Goal: Task Accomplishment & Management: Manage account settings

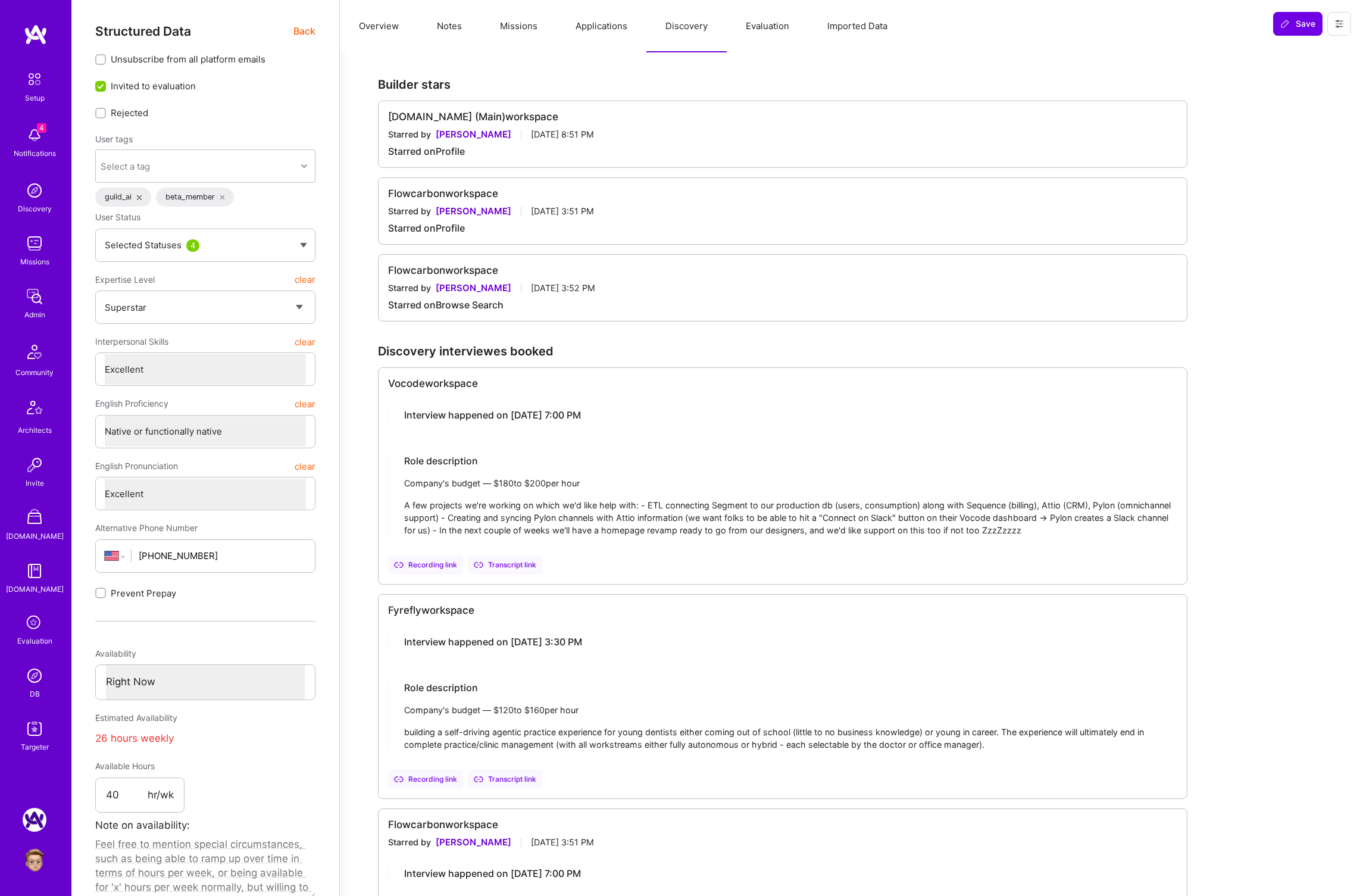
select select "7"
select select "US"
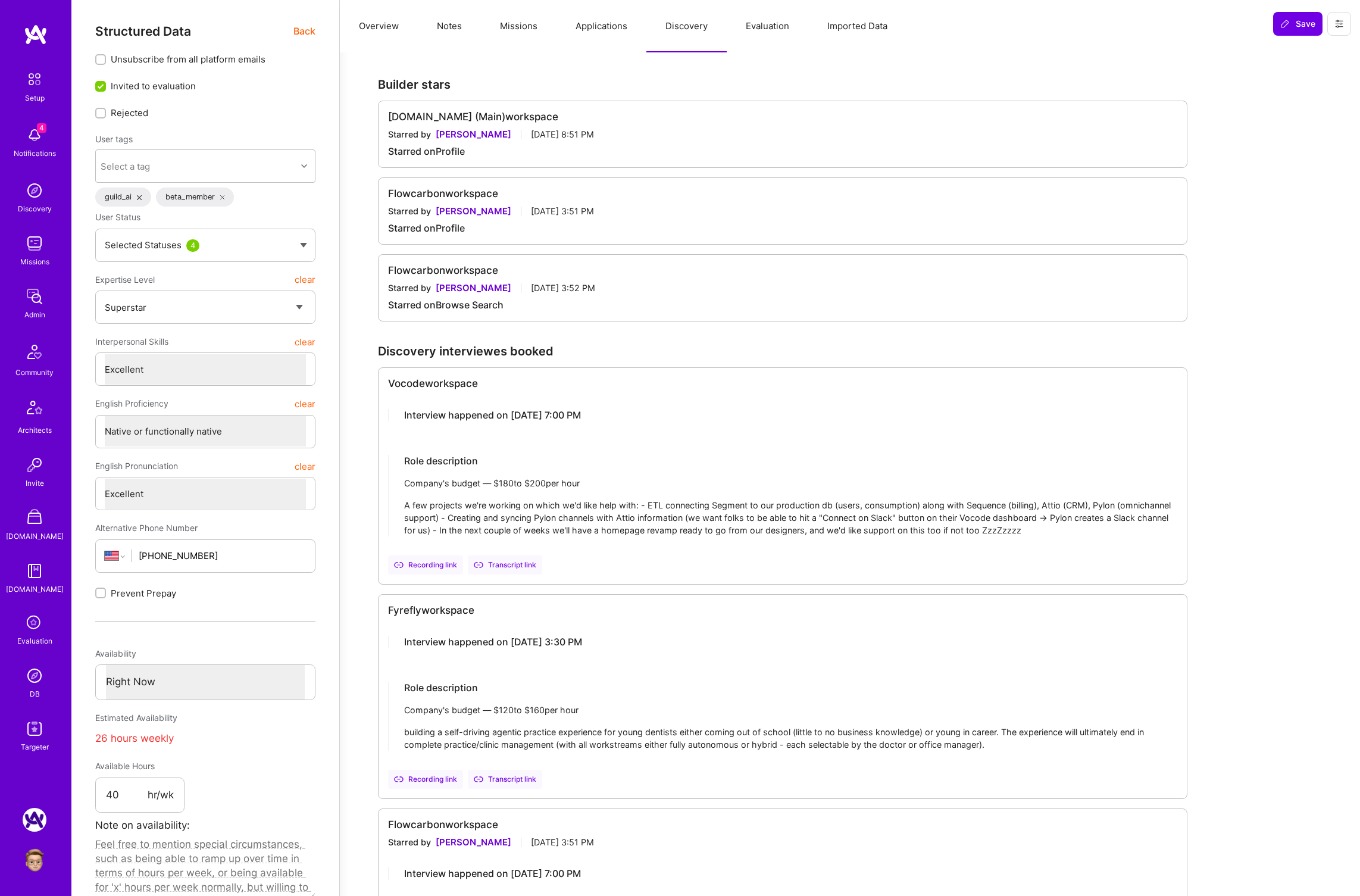
select select "Right Now"
click at [308, 30] on span "Back" at bounding box center [304, 30] width 22 height 15
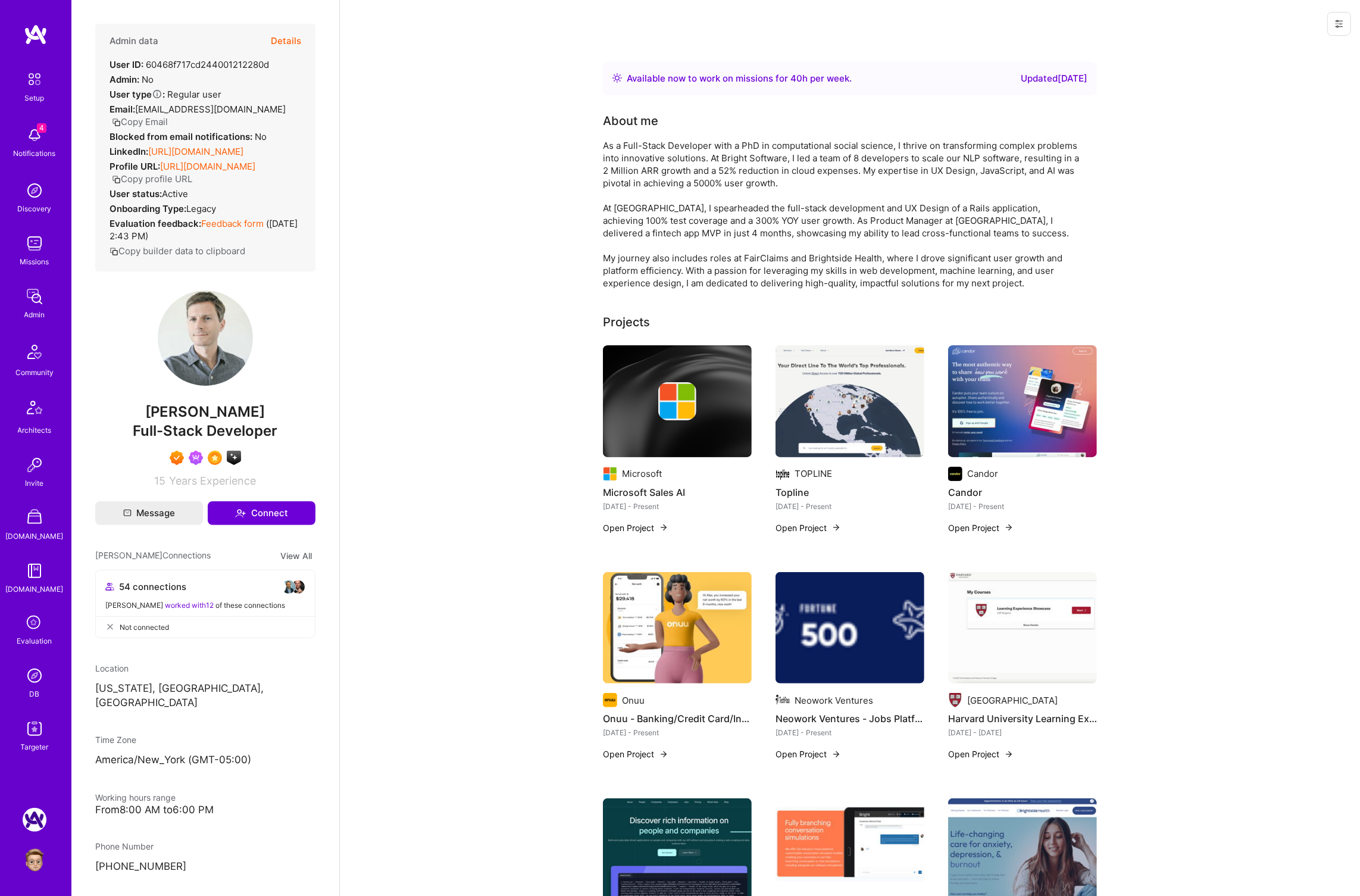
click at [222, 63] on div "User ID: 60468f717cd244001212280d" at bounding box center [189, 65] width 159 height 12
copy div "60468f717cd244001212280d"
click at [283, 37] on button "Details" at bounding box center [286, 41] width 30 height 34
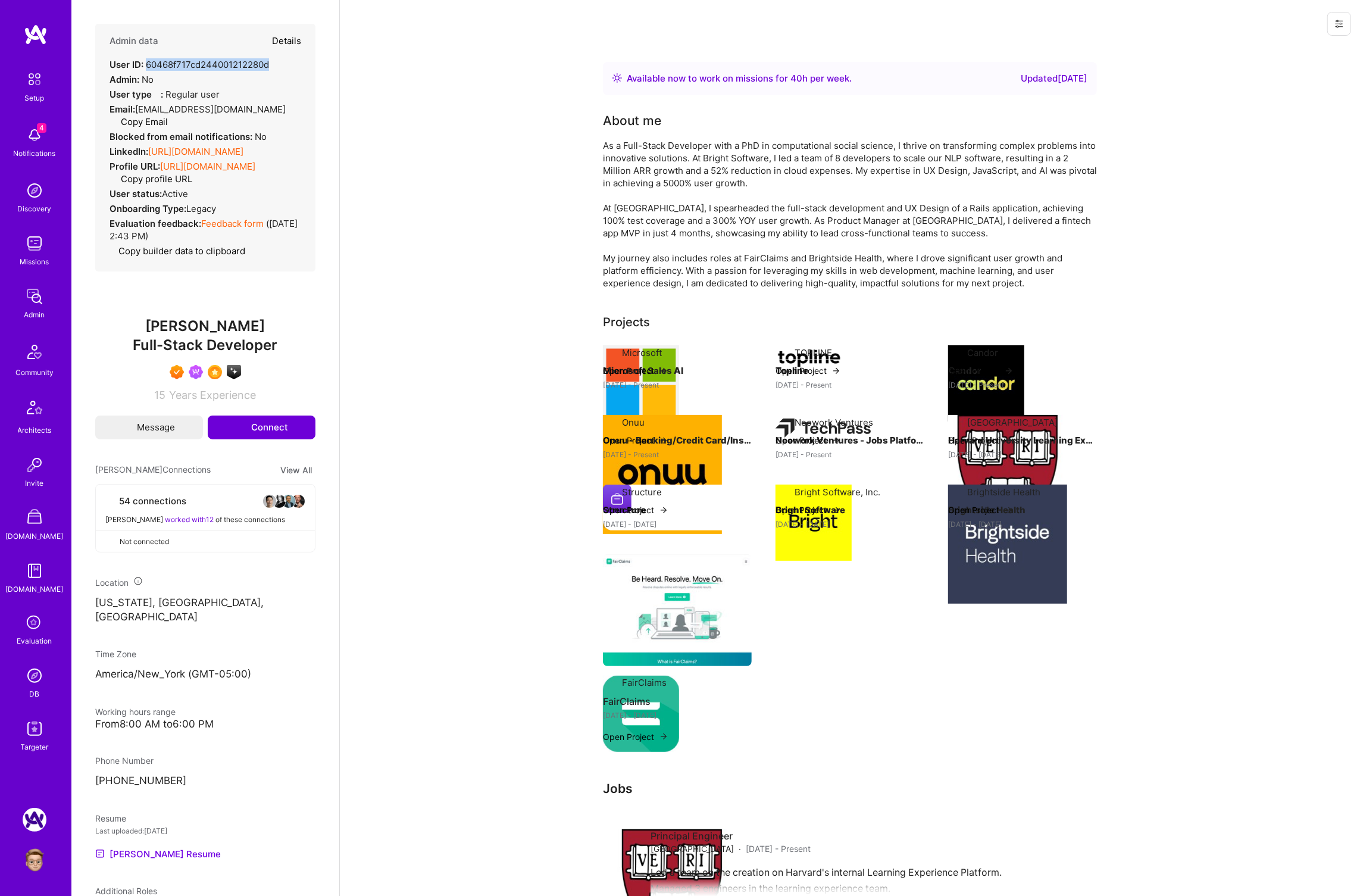
type textarea "x"
select select "7"
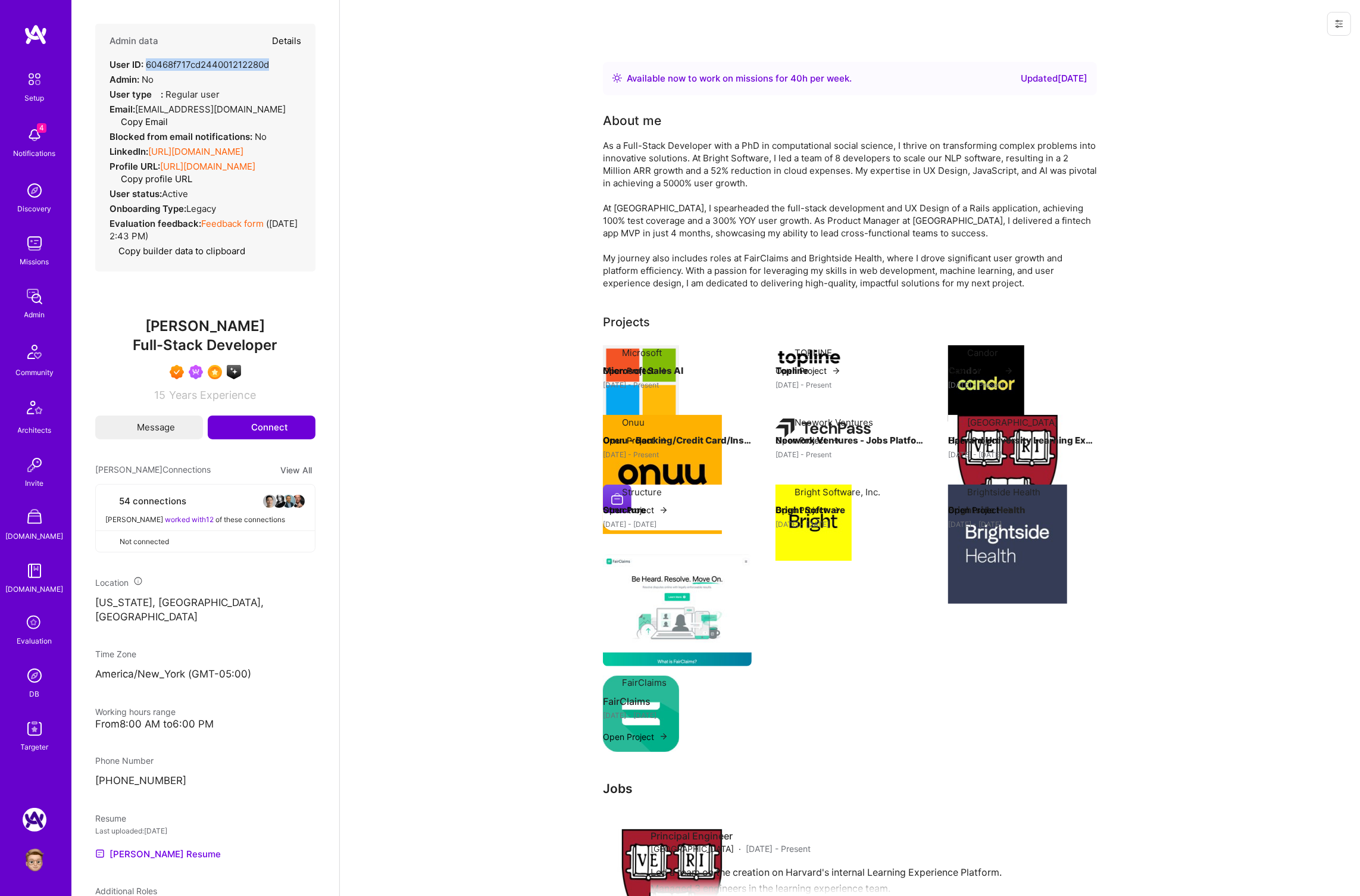
select select "US"
select select "Right Now"
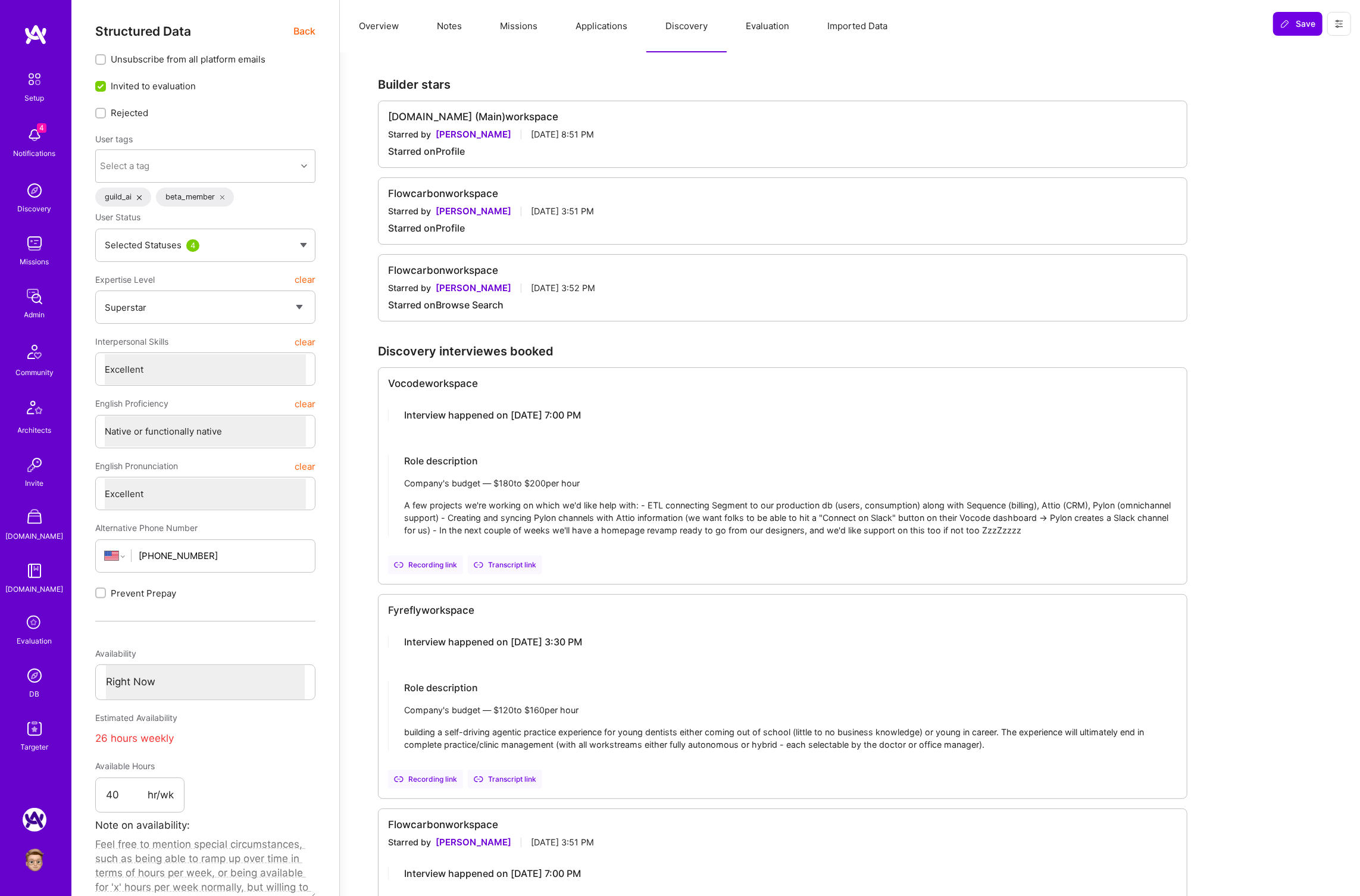
click at [305, 37] on span "Back" at bounding box center [304, 30] width 22 height 15
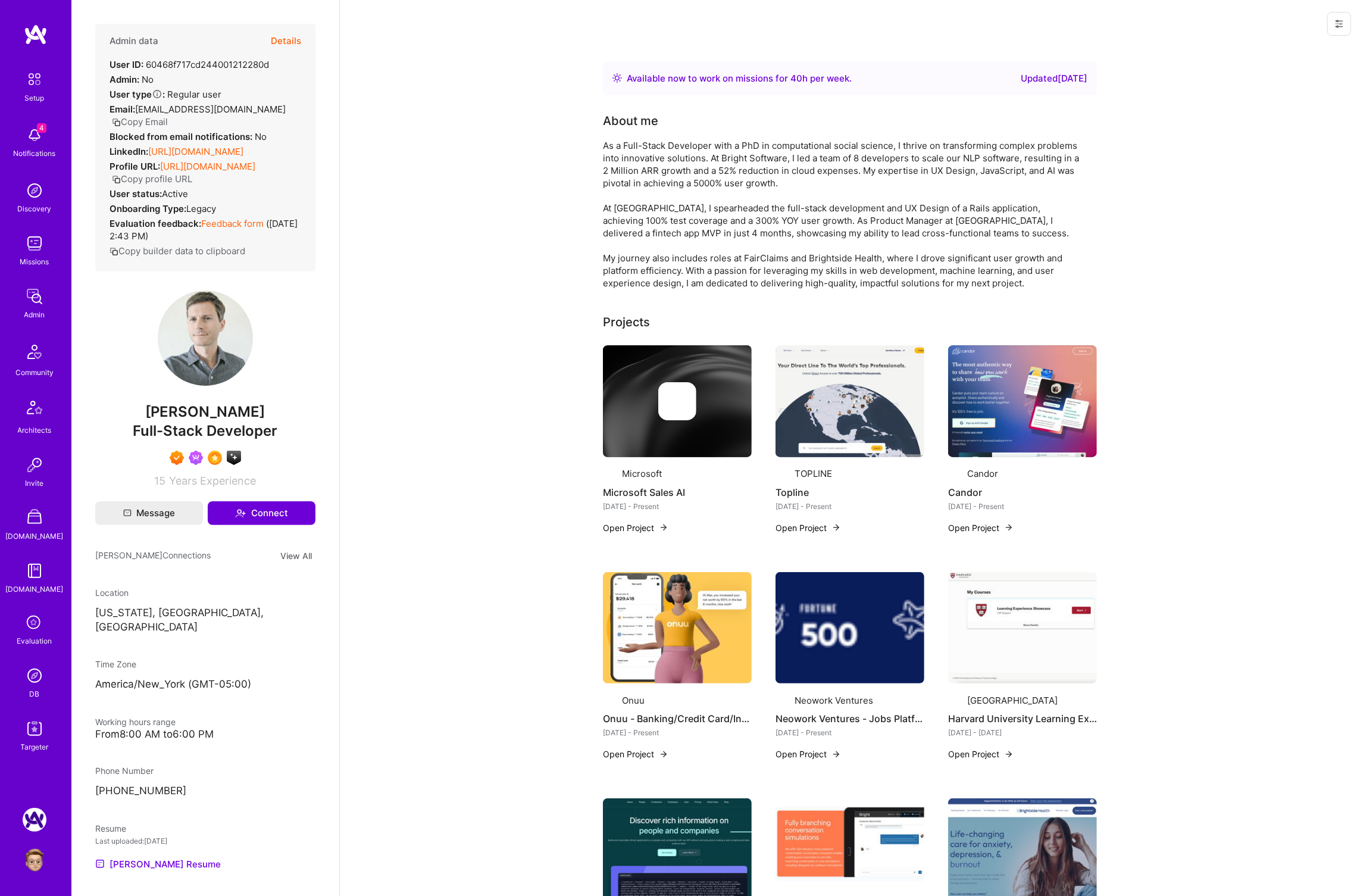
click at [298, 31] on button "Details" at bounding box center [286, 41] width 30 height 34
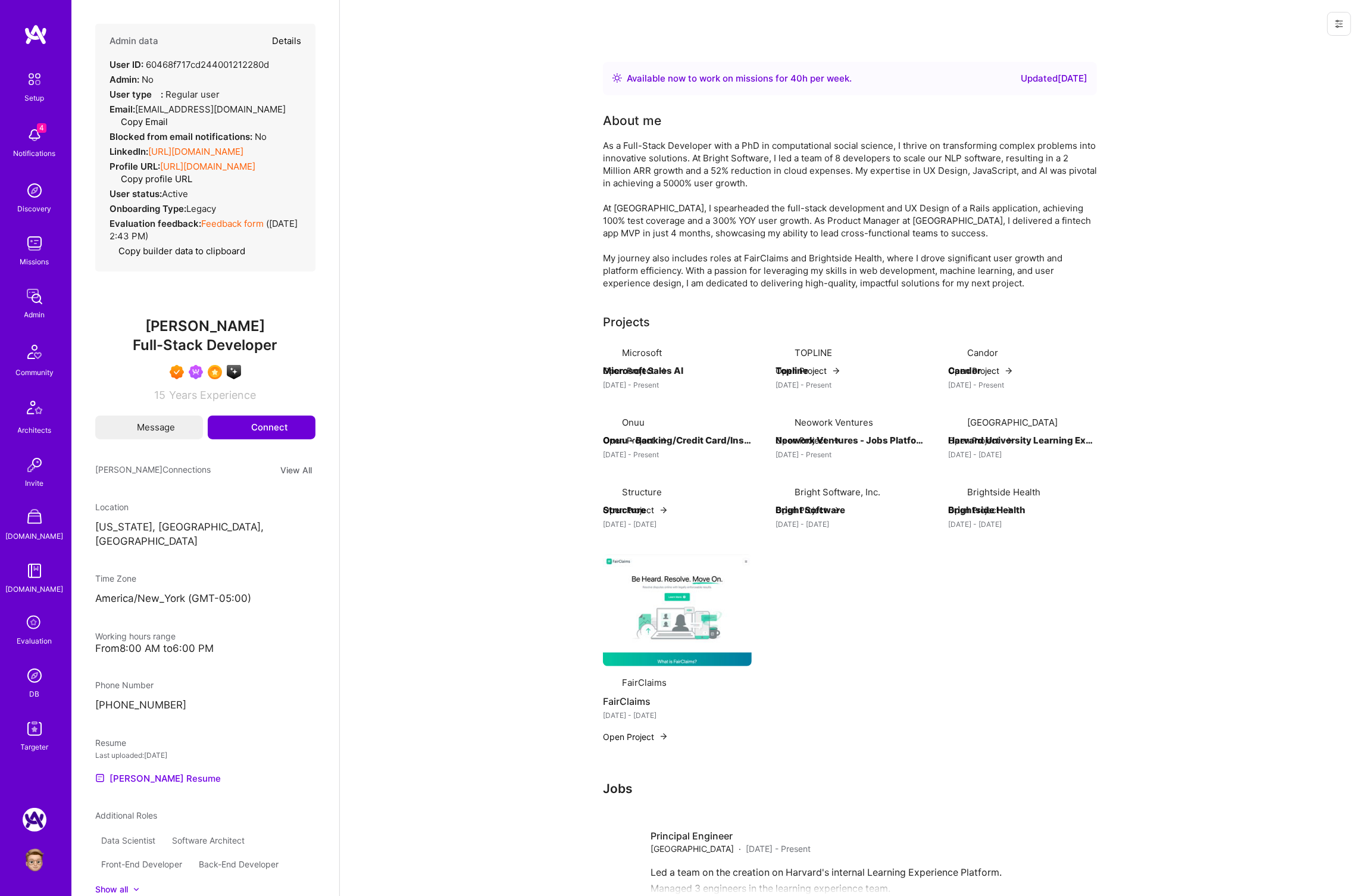
type textarea "x"
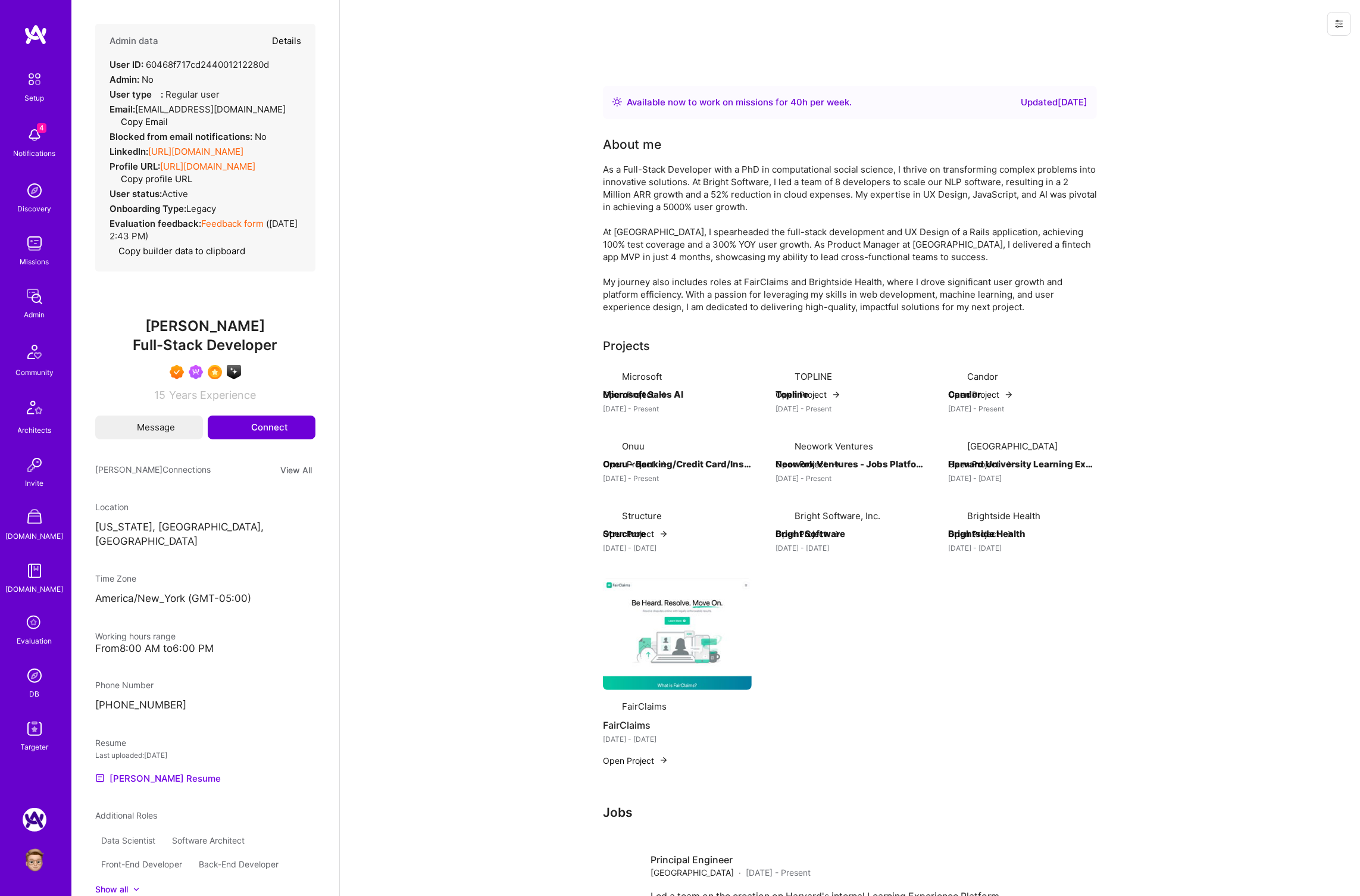
select select "7"
select select "US"
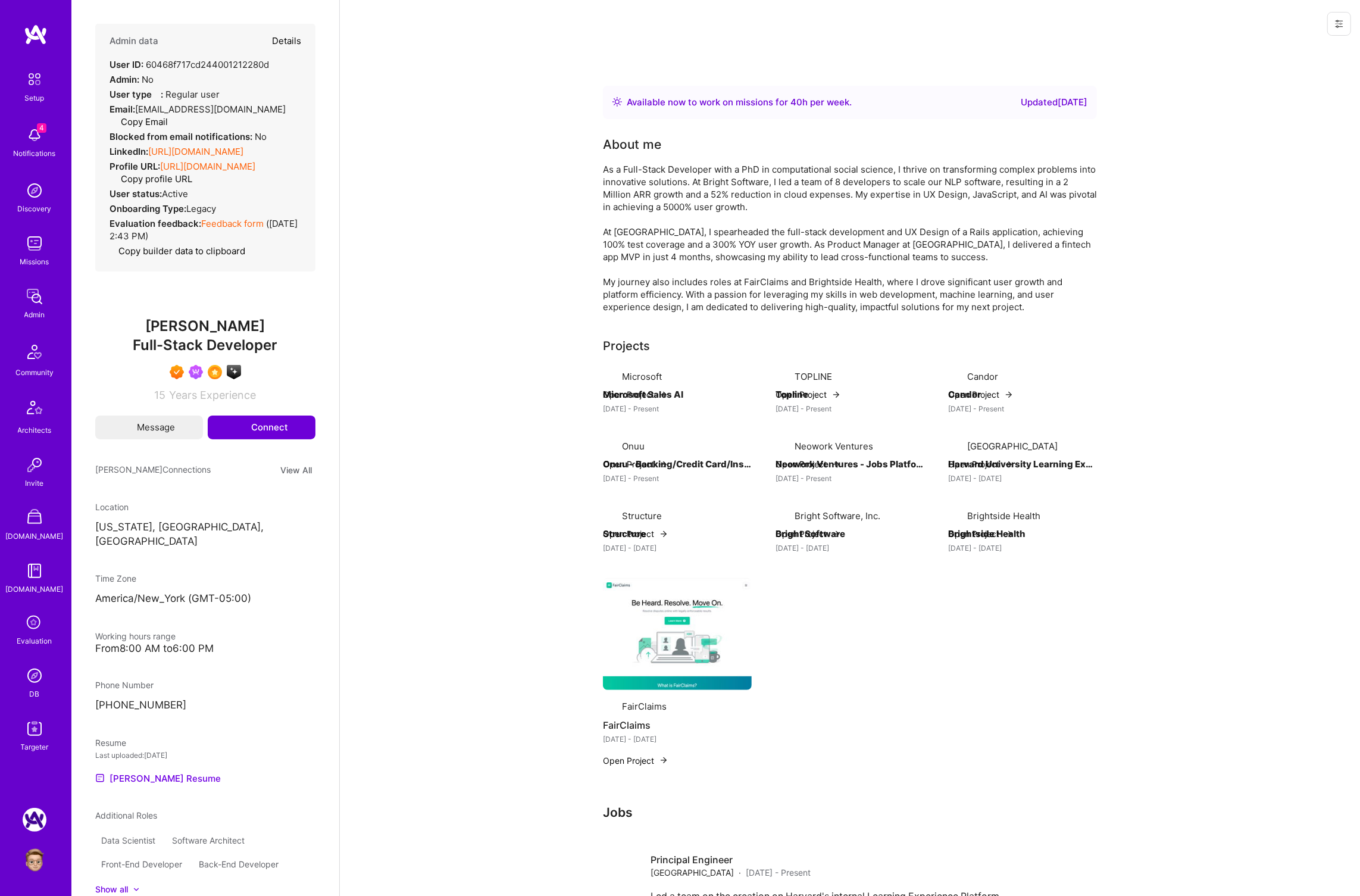
select select "Right Now"
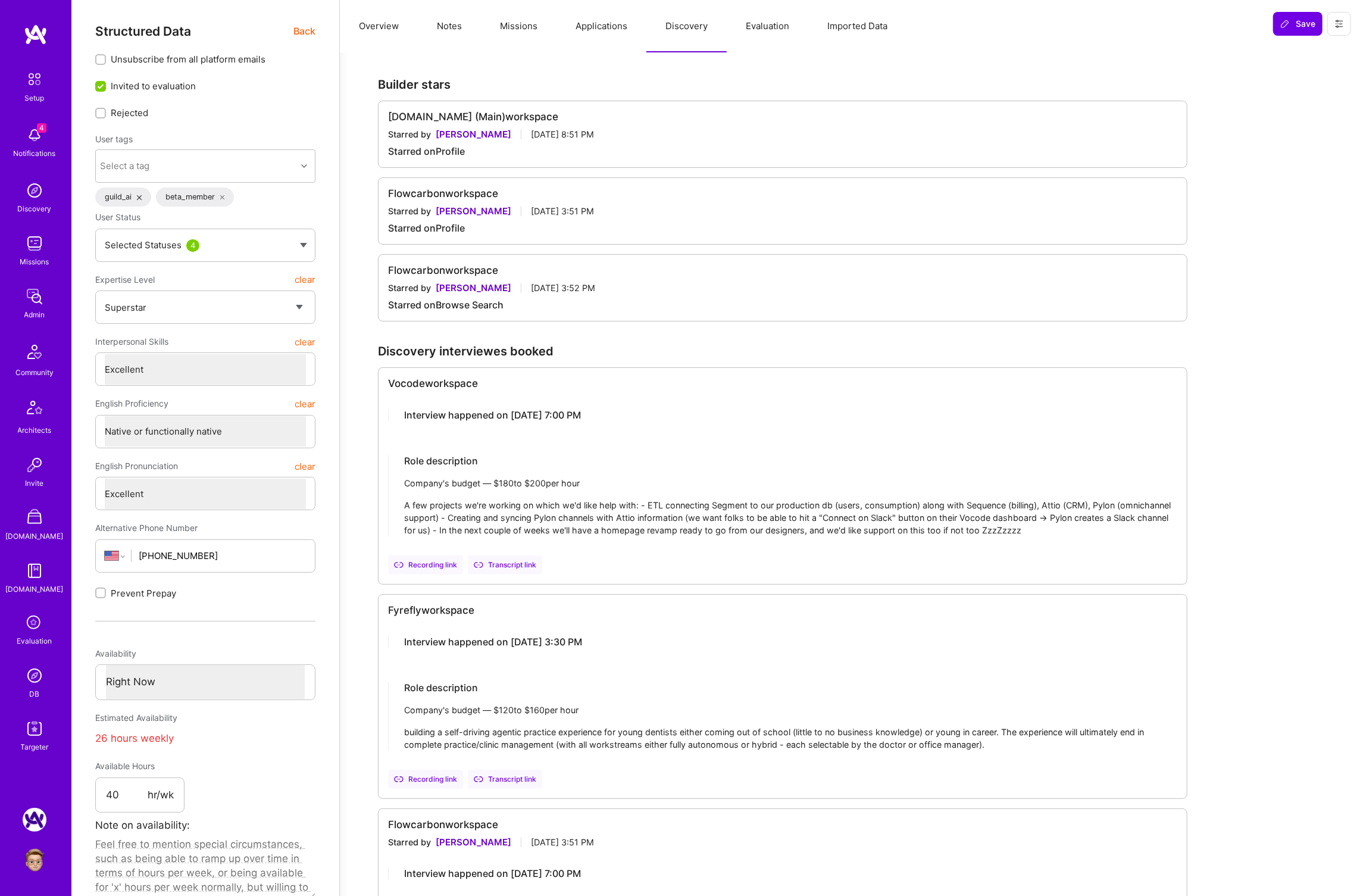
click at [297, 33] on span "Back" at bounding box center [304, 30] width 22 height 15
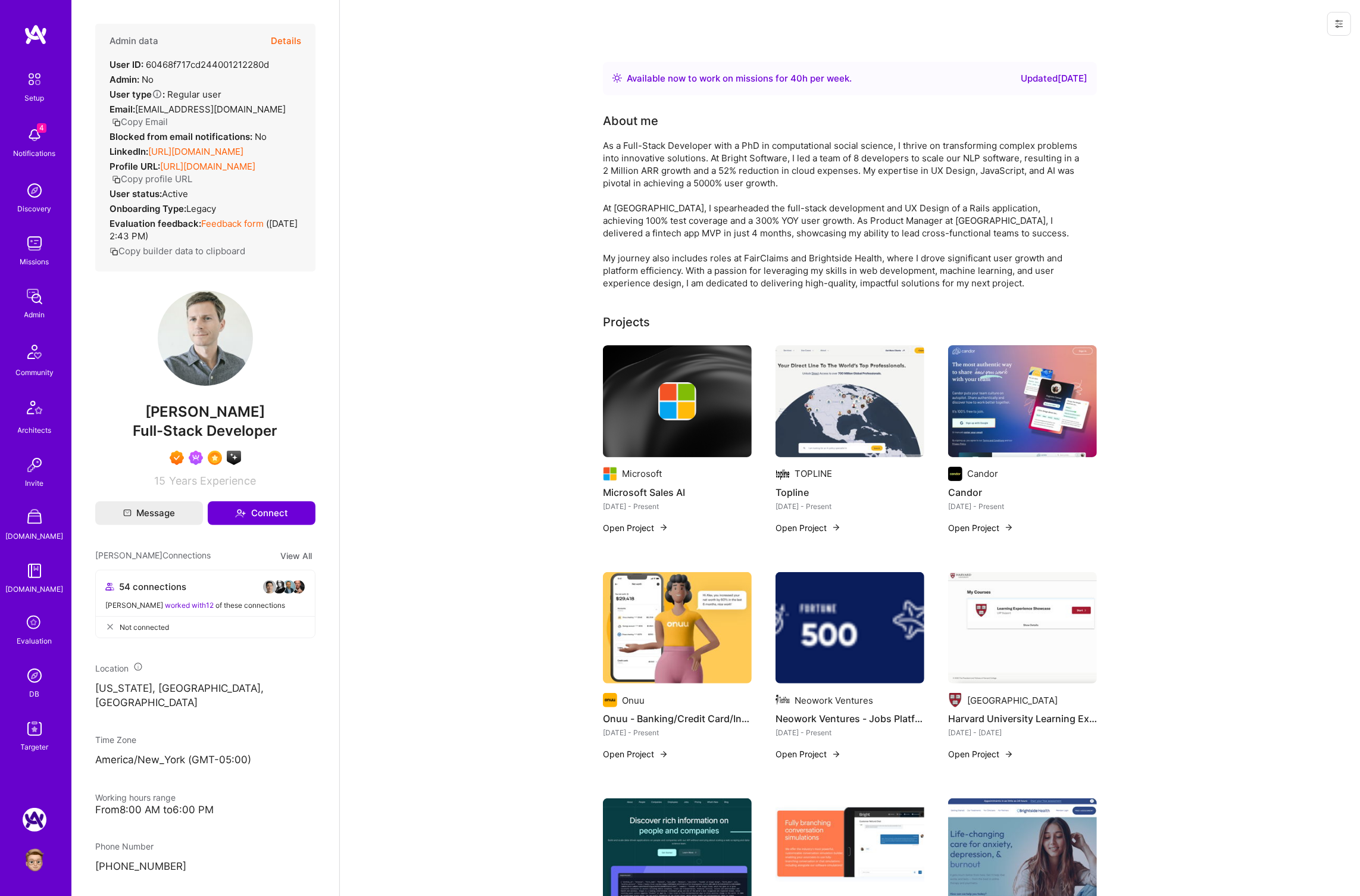
click at [222, 65] on div "User ID: 60468f717cd244001212280d" at bounding box center [189, 65] width 159 height 12
copy div "60468f717cd244001212280d"
click at [27, 675] on img at bounding box center [34, 675] width 23 height 23
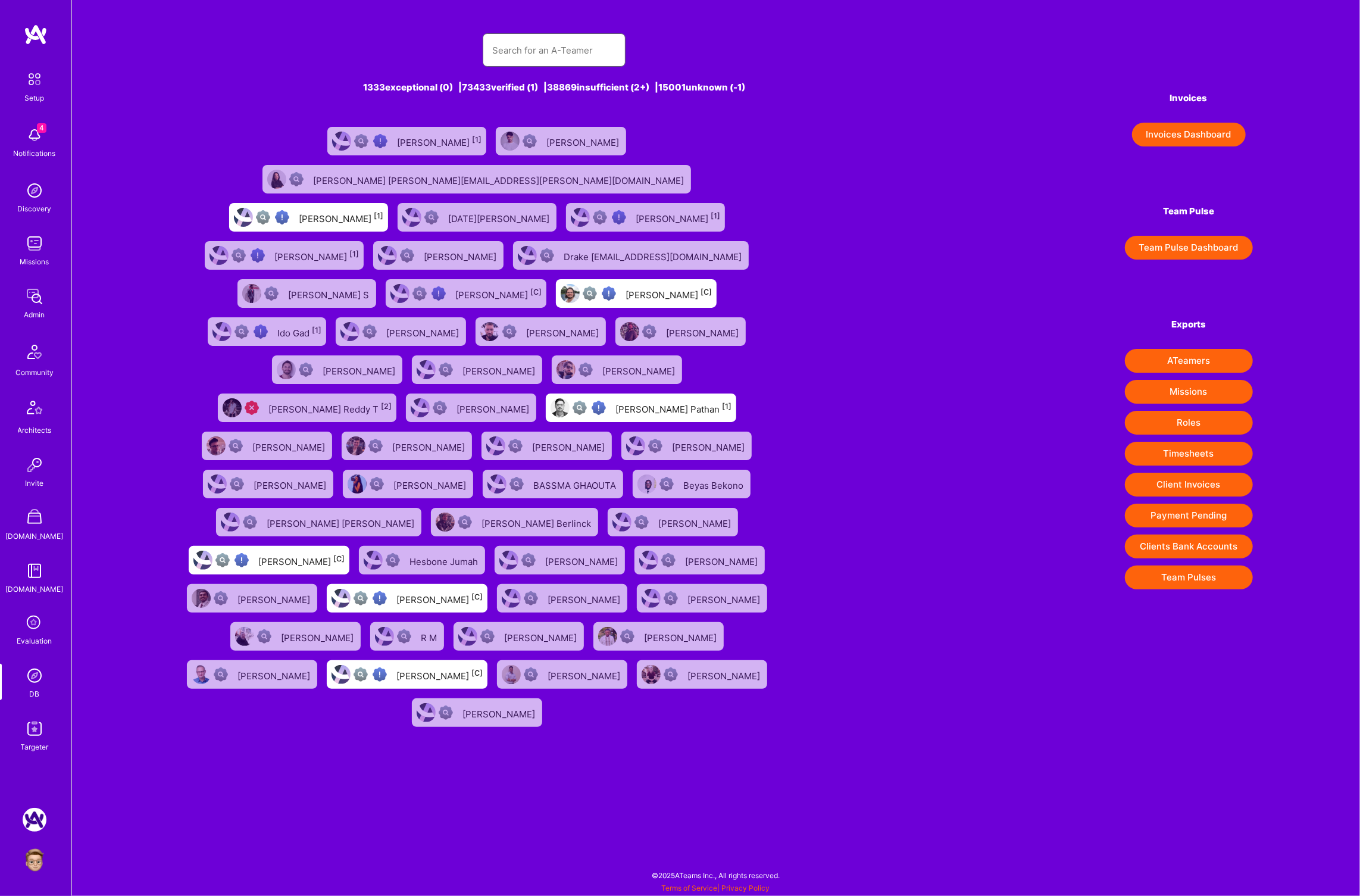
click at [548, 63] on input "text" at bounding box center [554, 50] width 124 height 30
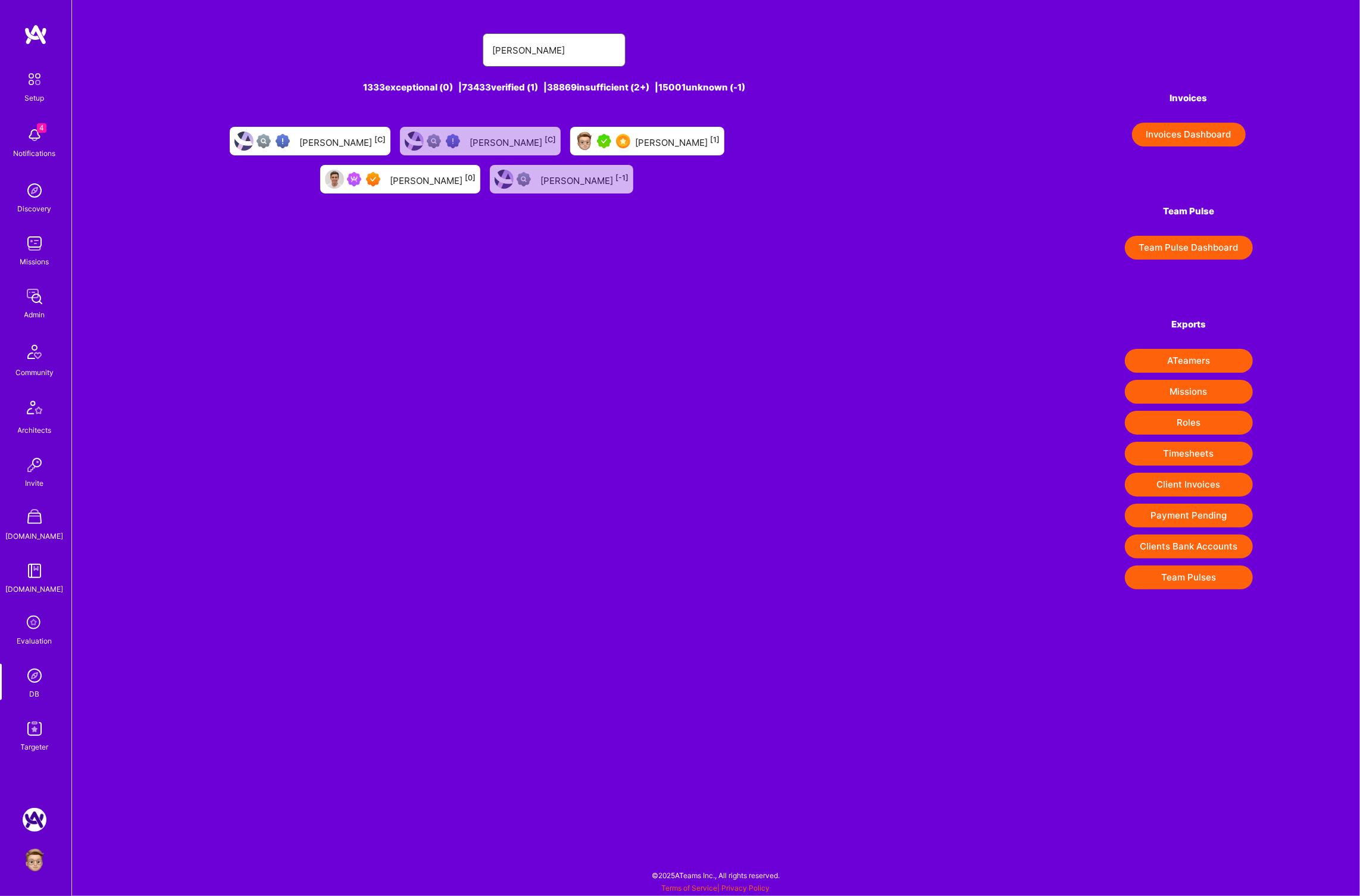
type input "eliot raymond"
click at [444, 180] on div "Eliot Raymond [0]" at bounding box center [433, 180] width 86 height 16
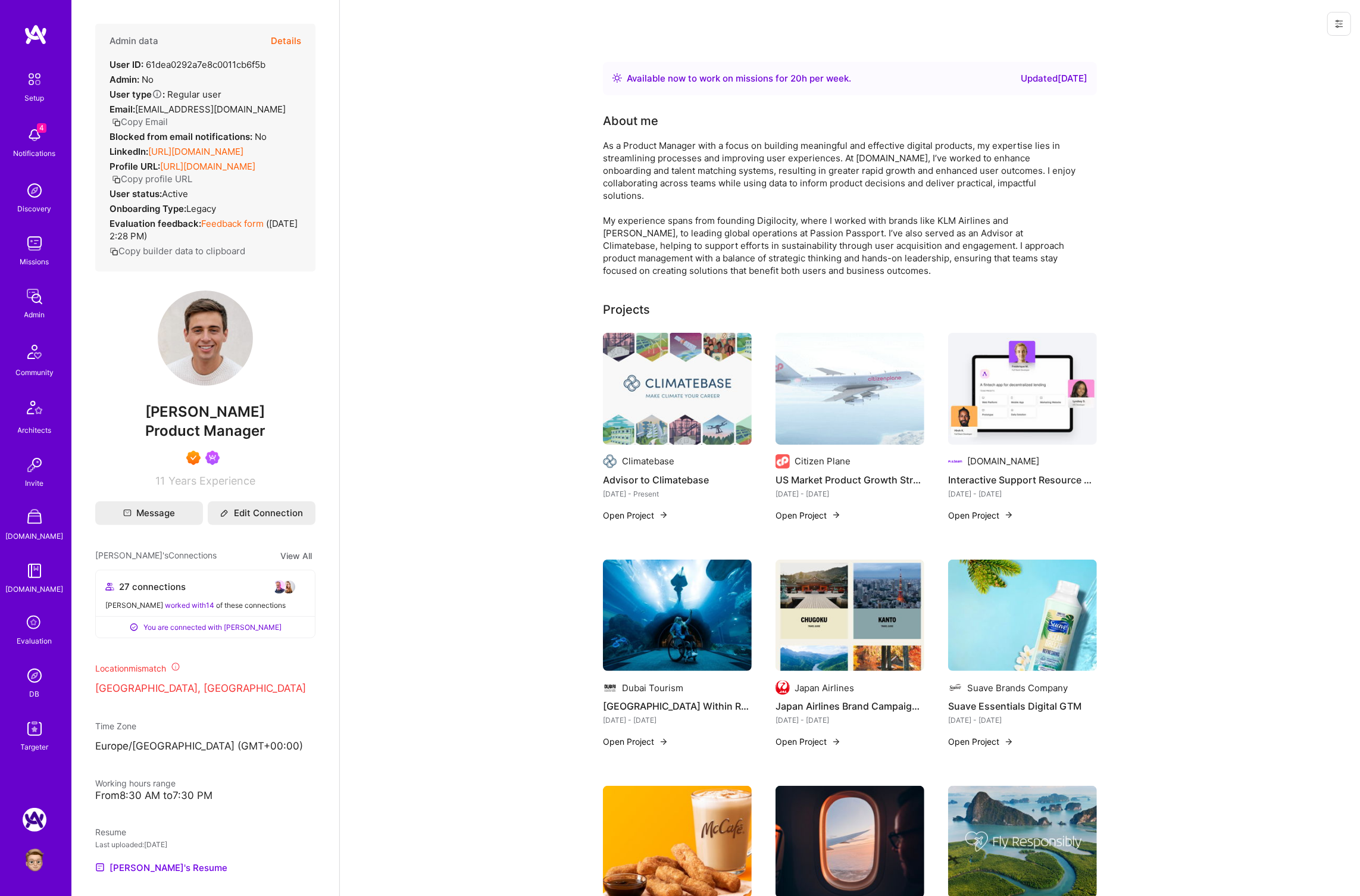
click at [242, 62] on div "User ID: 61dea0292a7e8c0011cb6f5b" at bounding box center [187, 65] width 156 height 12
click at [34, 672] on img at bounding box center [34, 675] width 23 height 23
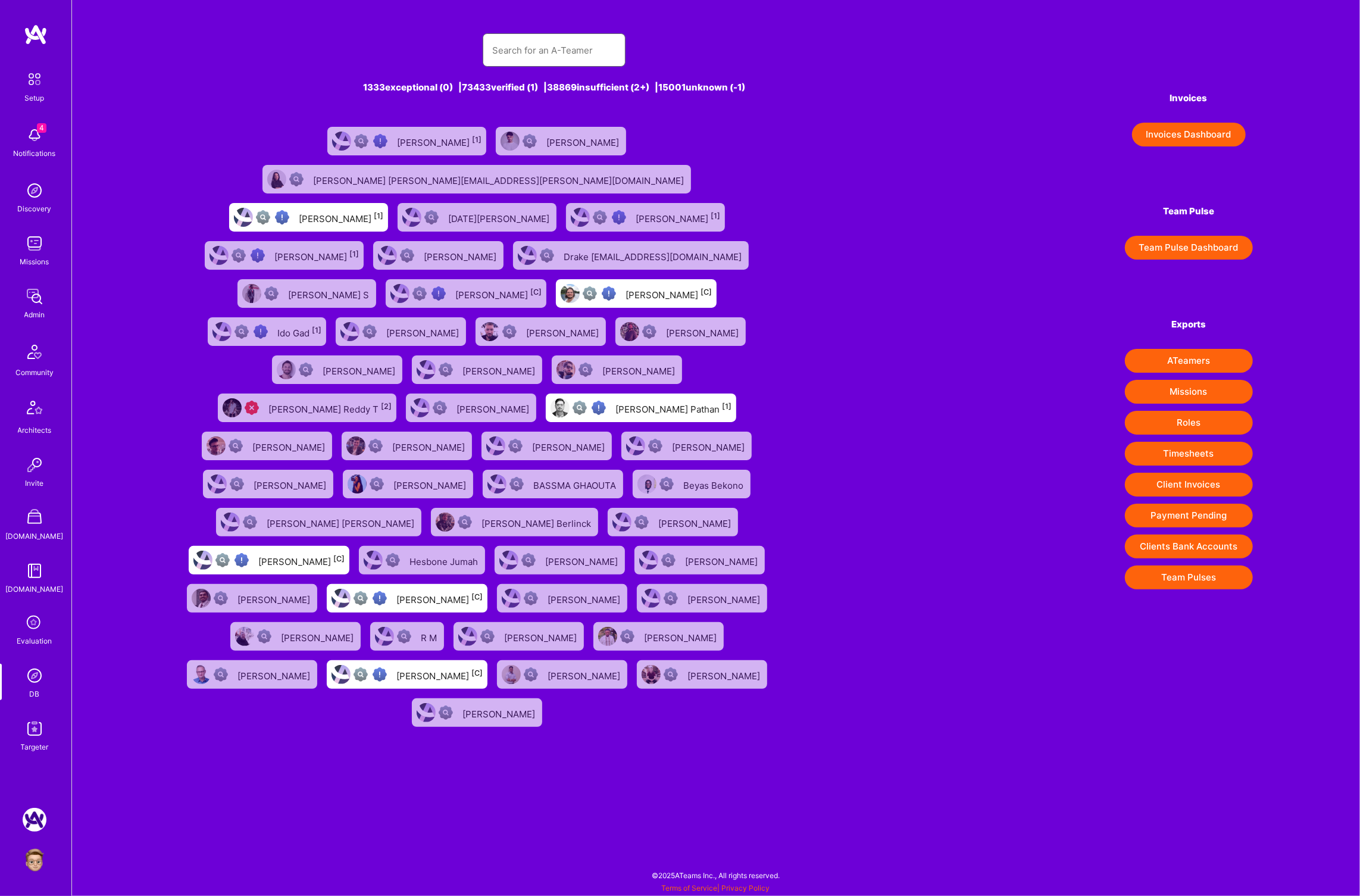
click at [516, 48] on input "text" at bounding box center [554, 50] width 124 height 30
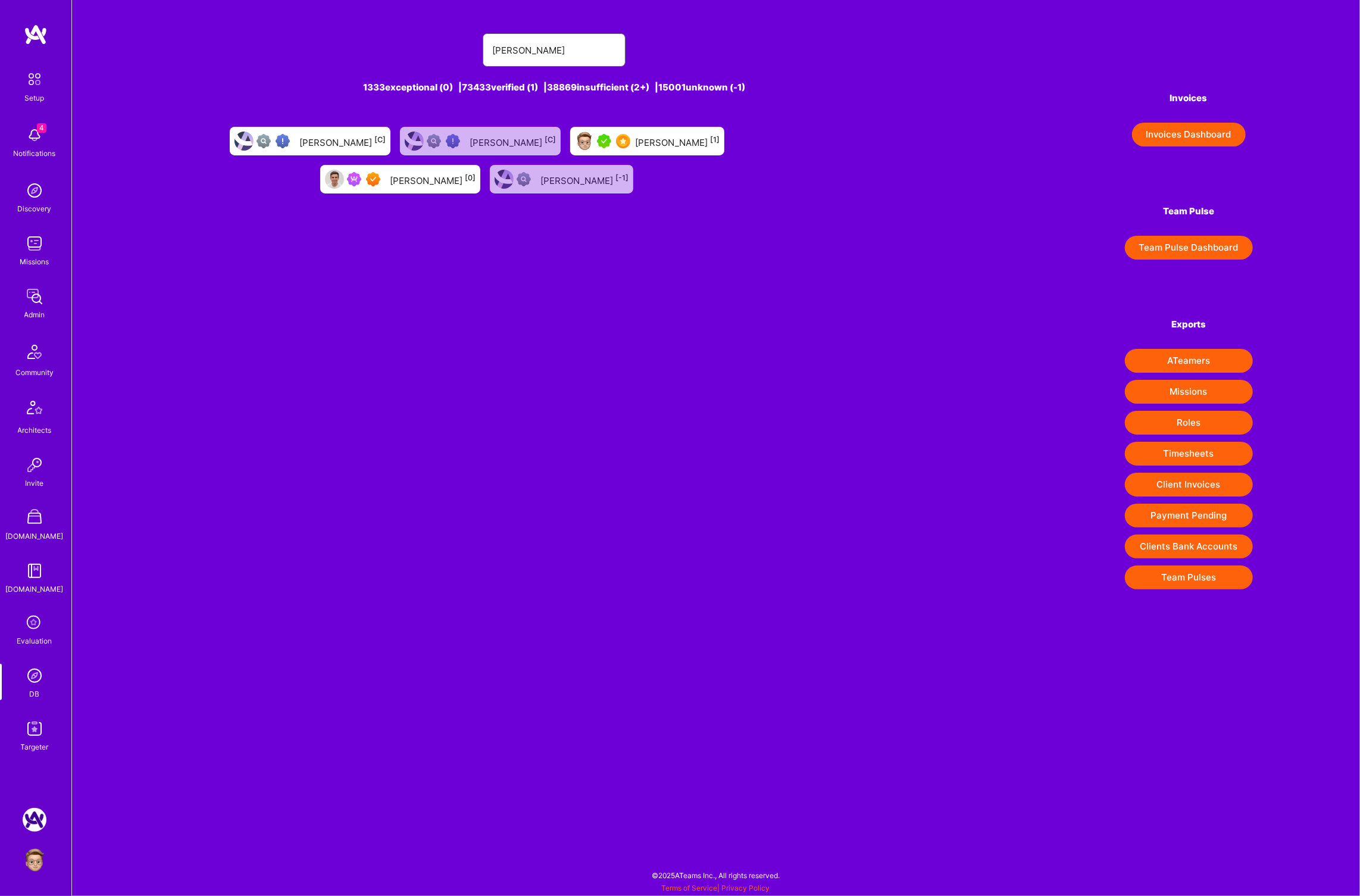
type input "eliot raymond"
click at [668, 148] on div "Eliot Raymond [1]" at bounding box center [678, 141] width 84 height 16
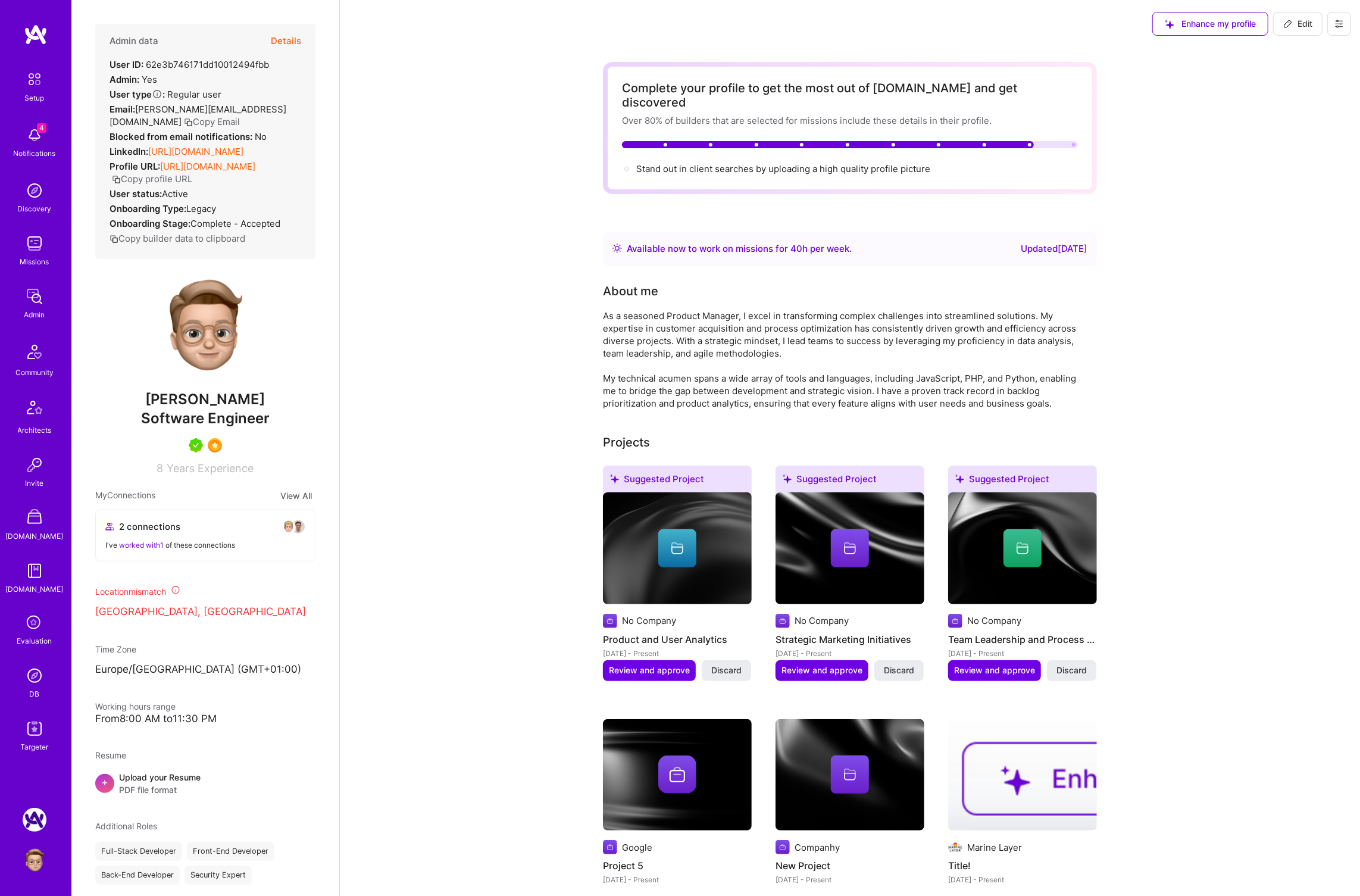
click at [208, 64] on div "User ID: 62e3b746171dd10012494fbb" at bounding box center [189, 65] width 159 height 12
copy div "62e3b746171dd10012494fbb"
click at [199, 60] on div "User ID: 62e3b746171dd10012494fbb" at bounding box center [189, 65] width 159 height 12
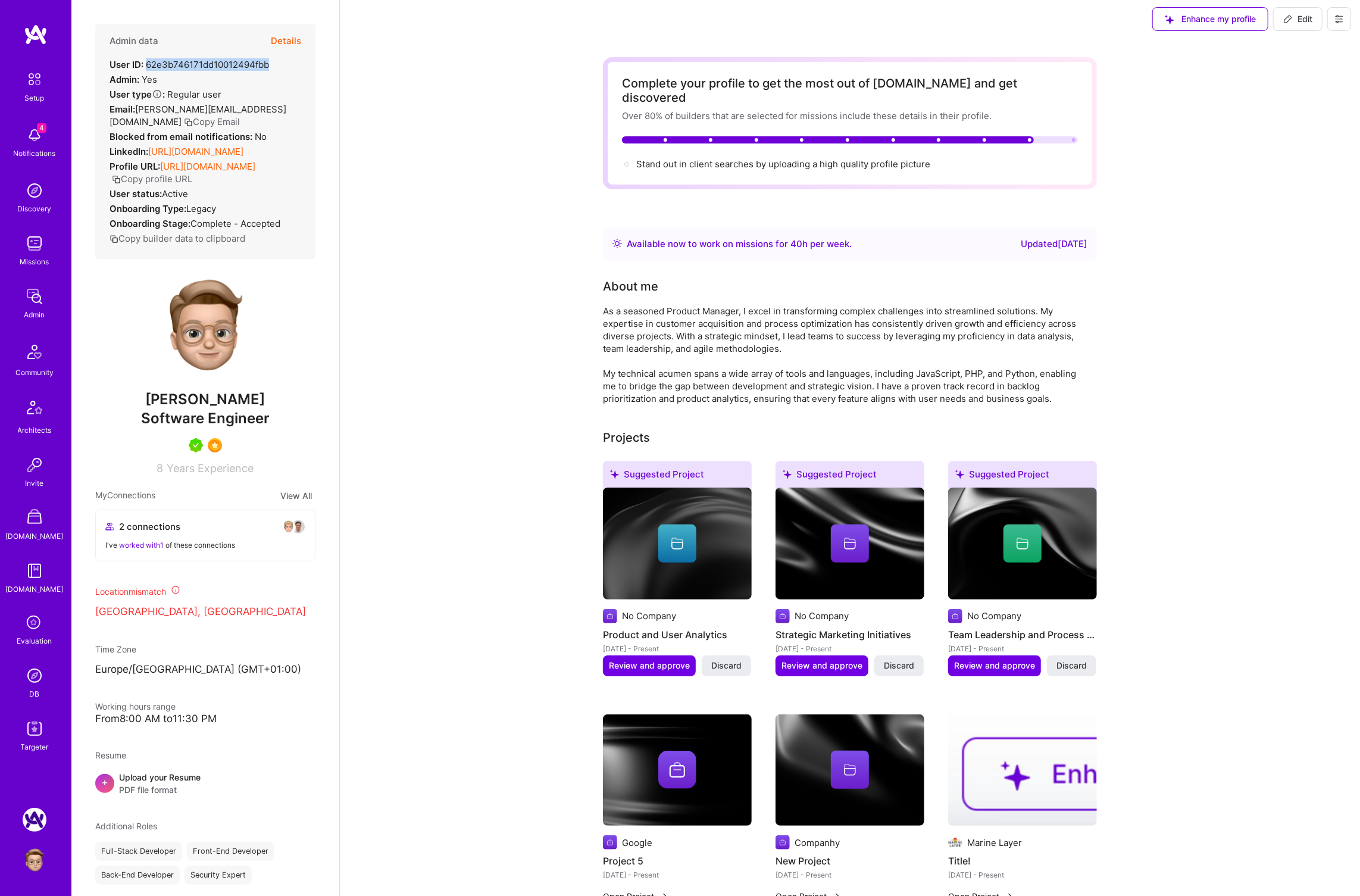
click at [1342, 21] on icon at bounding box center [1339, 19] width 7 height 7
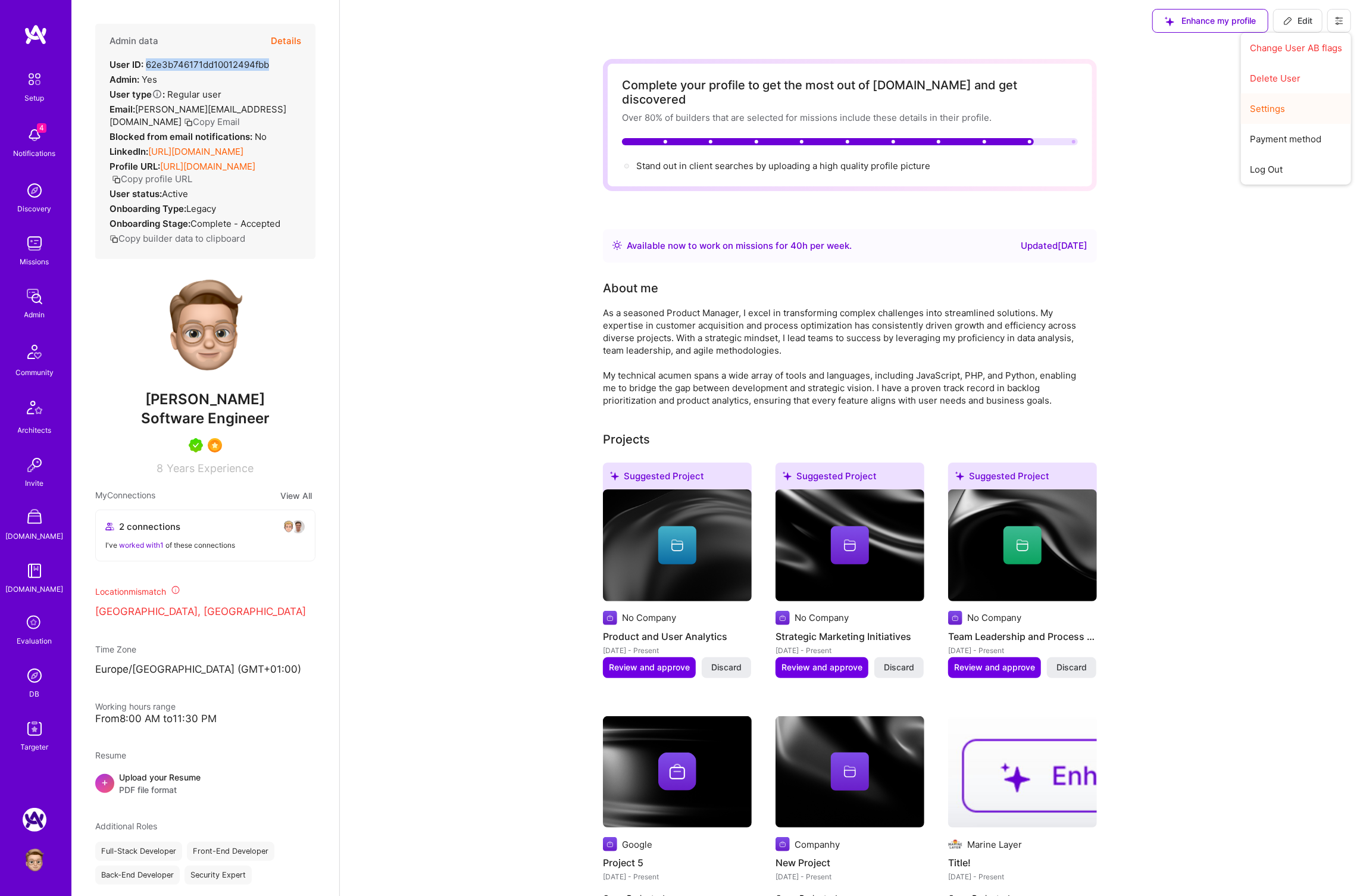
click at [1283, 104] on button "Settings" at bounding box center [1296, 108] width 110 height 30
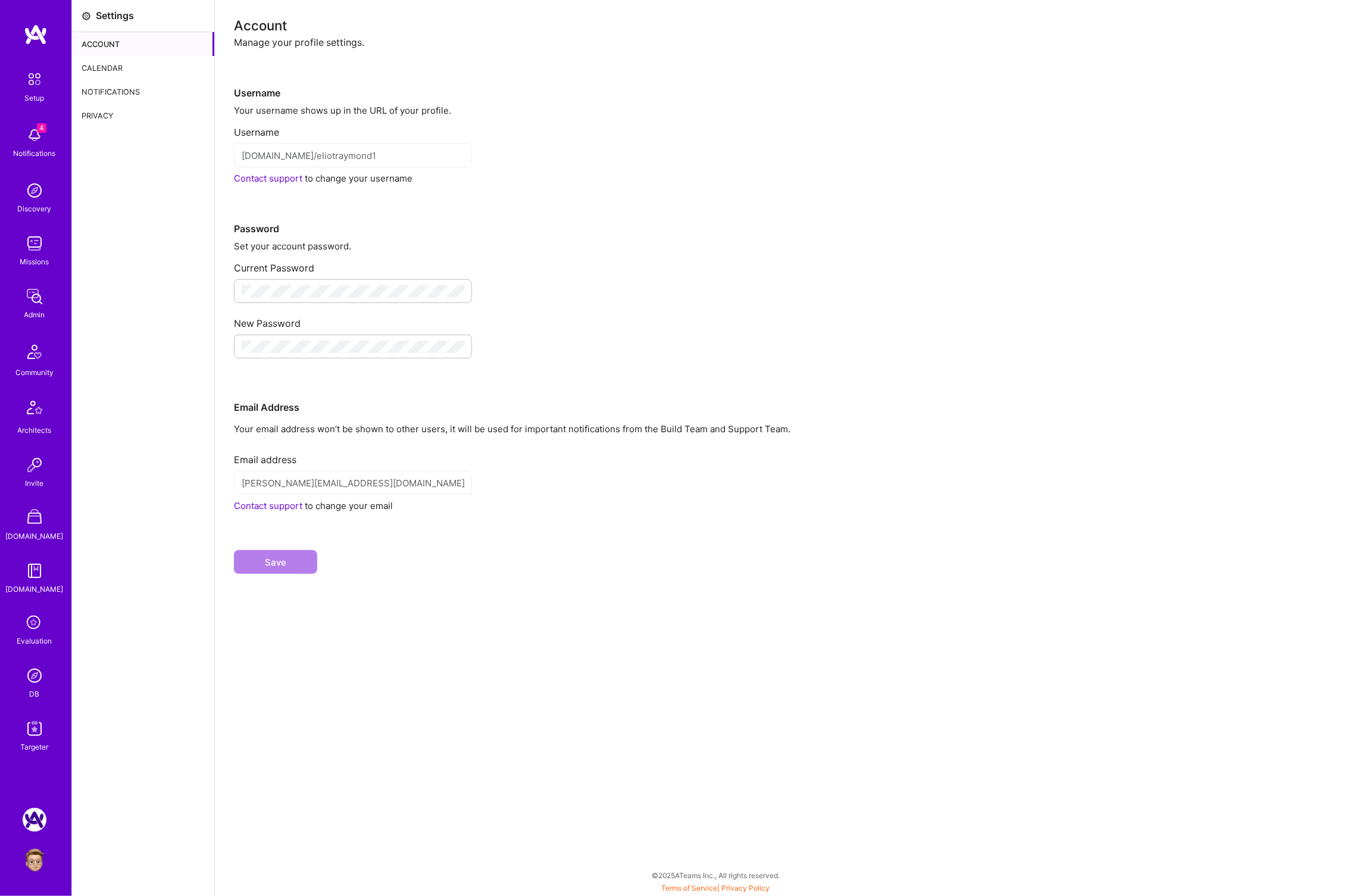
click at [126, 69] on div "Calendar" at bounding box center [143, 68] width 142 height 23
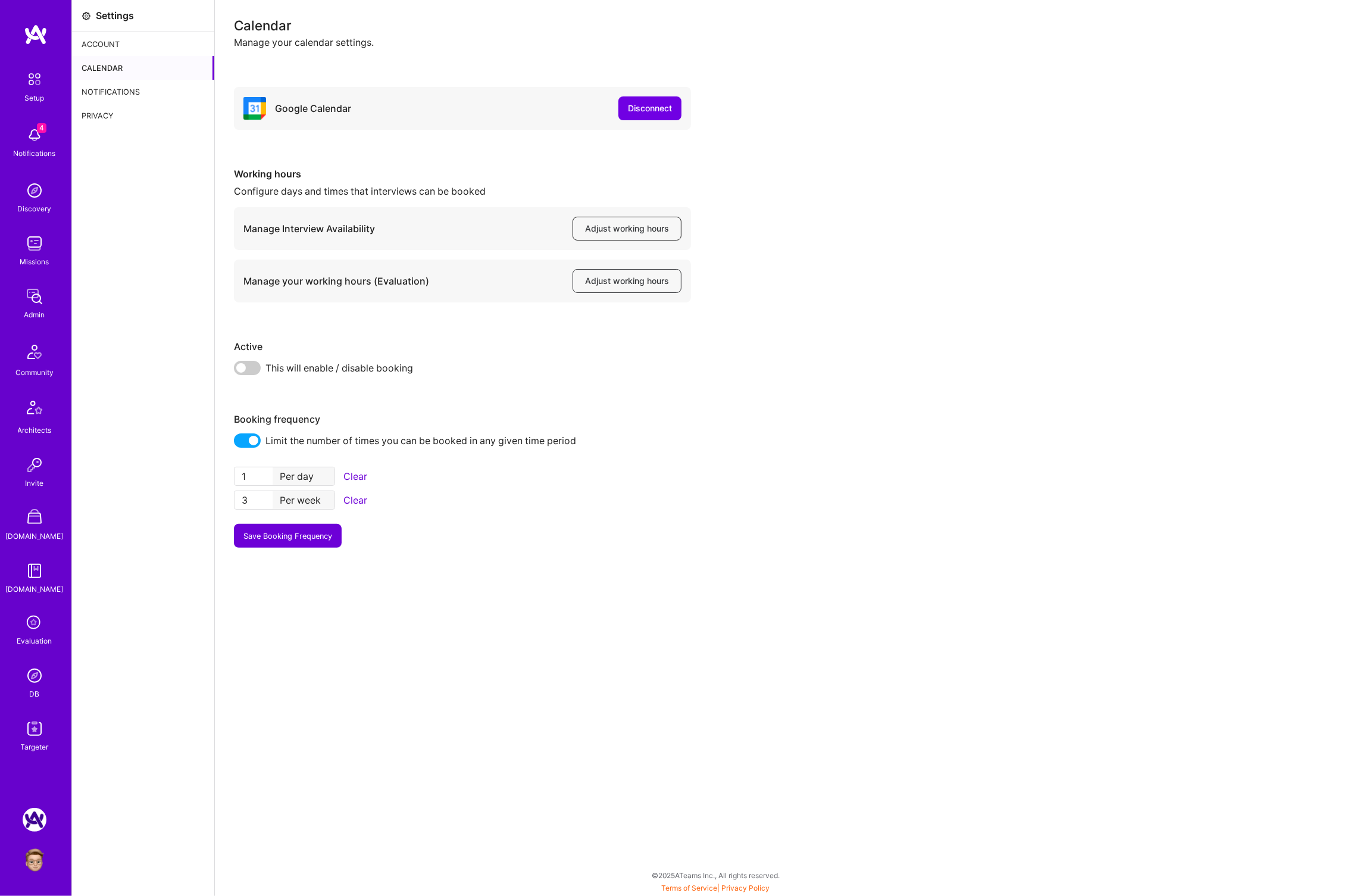
click at [618, 229] on span "Adjust working hours" at bounding box center [628, 228] width 84 height 12
click at [29, 139] on img at bounding box center [34, 135] width 23 height 23
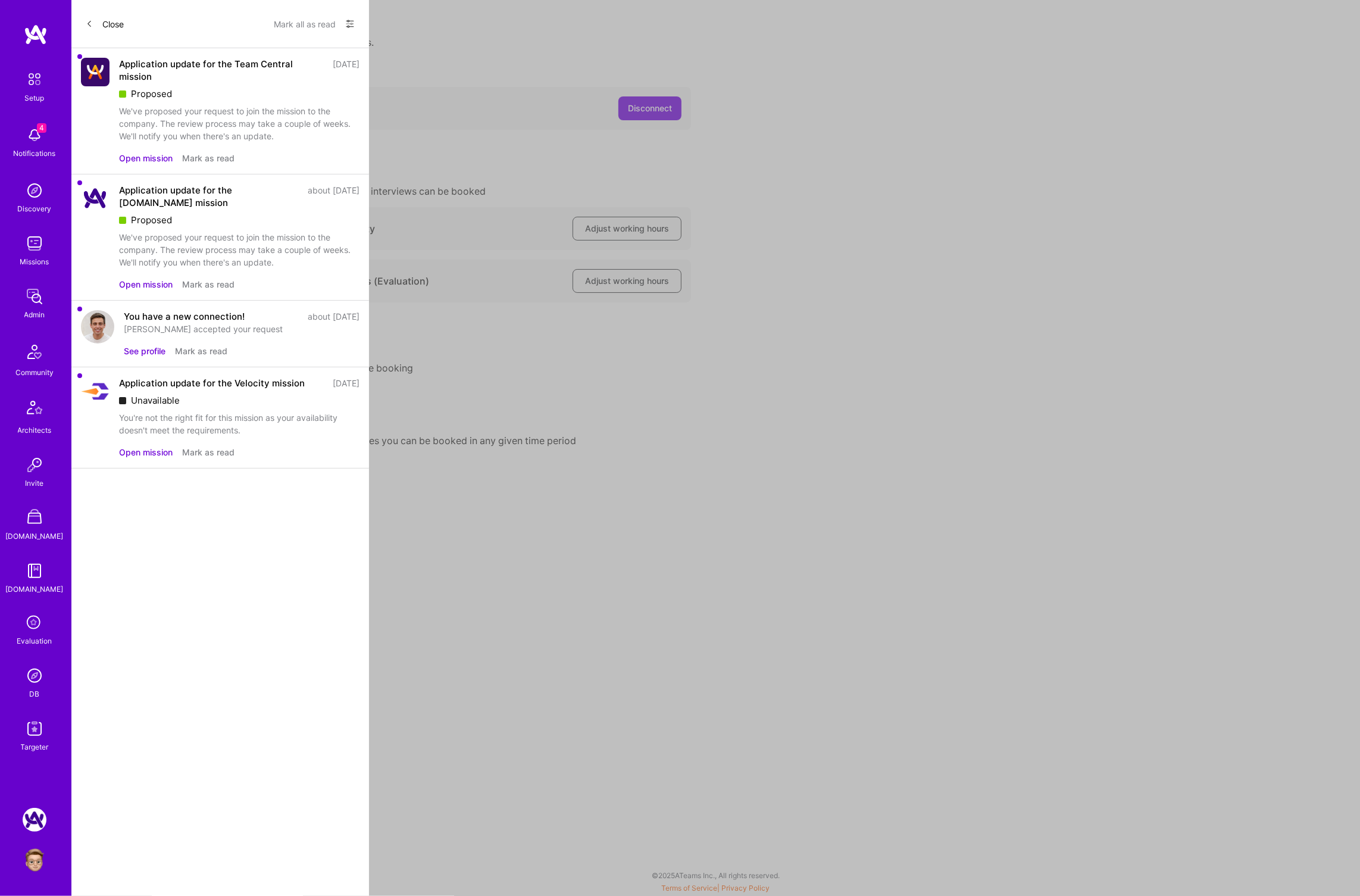
click at [309, 25] on button "Mark all as read" at bounding box center [304, 23] width 62 height 19
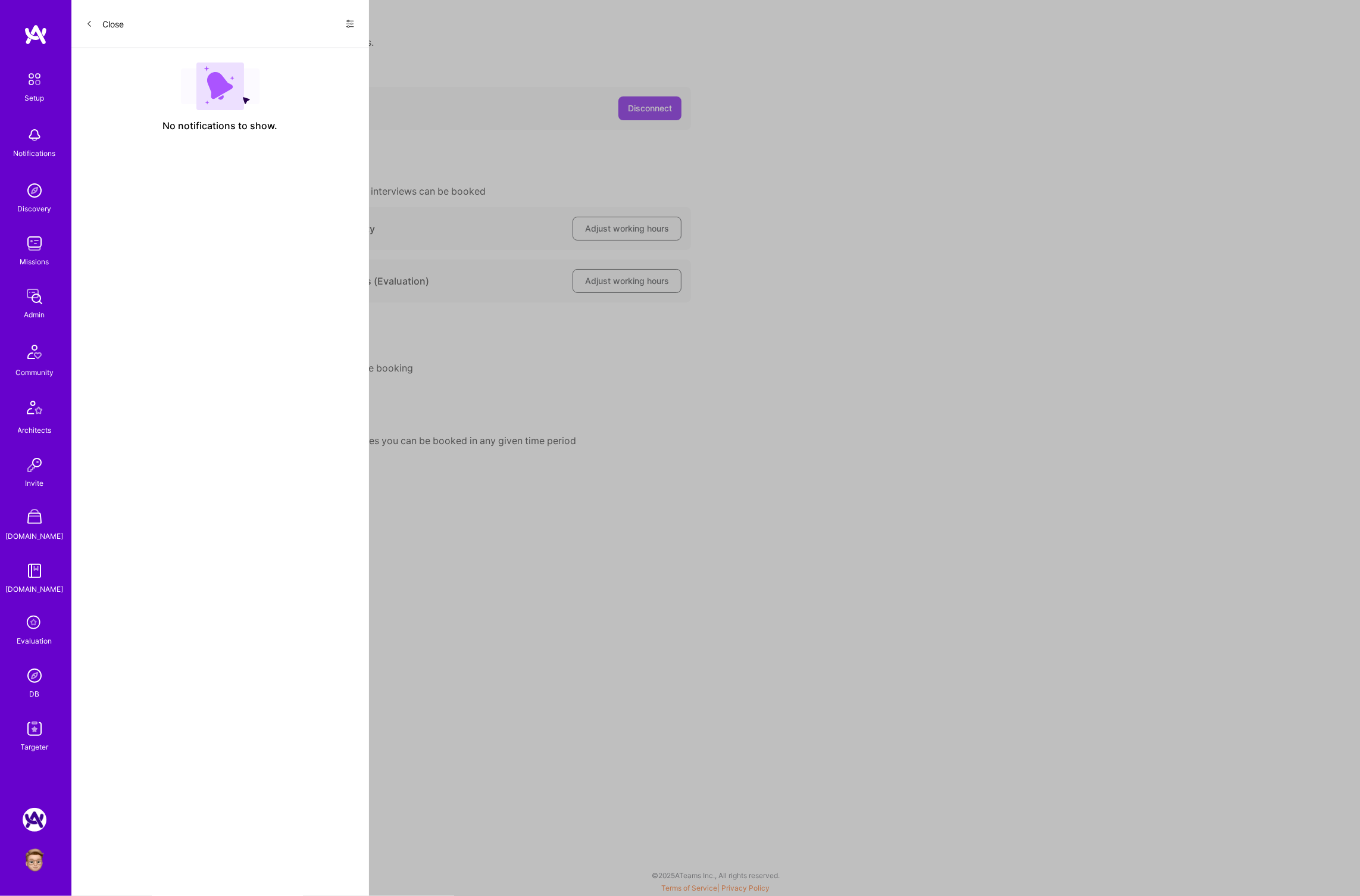
click at [345, 21] on icon at bounding box center [350, 23] width 9 height 9
click at [321, 44] on div "Show all notifications" at bounding box center [278, 48] width 154 height 23
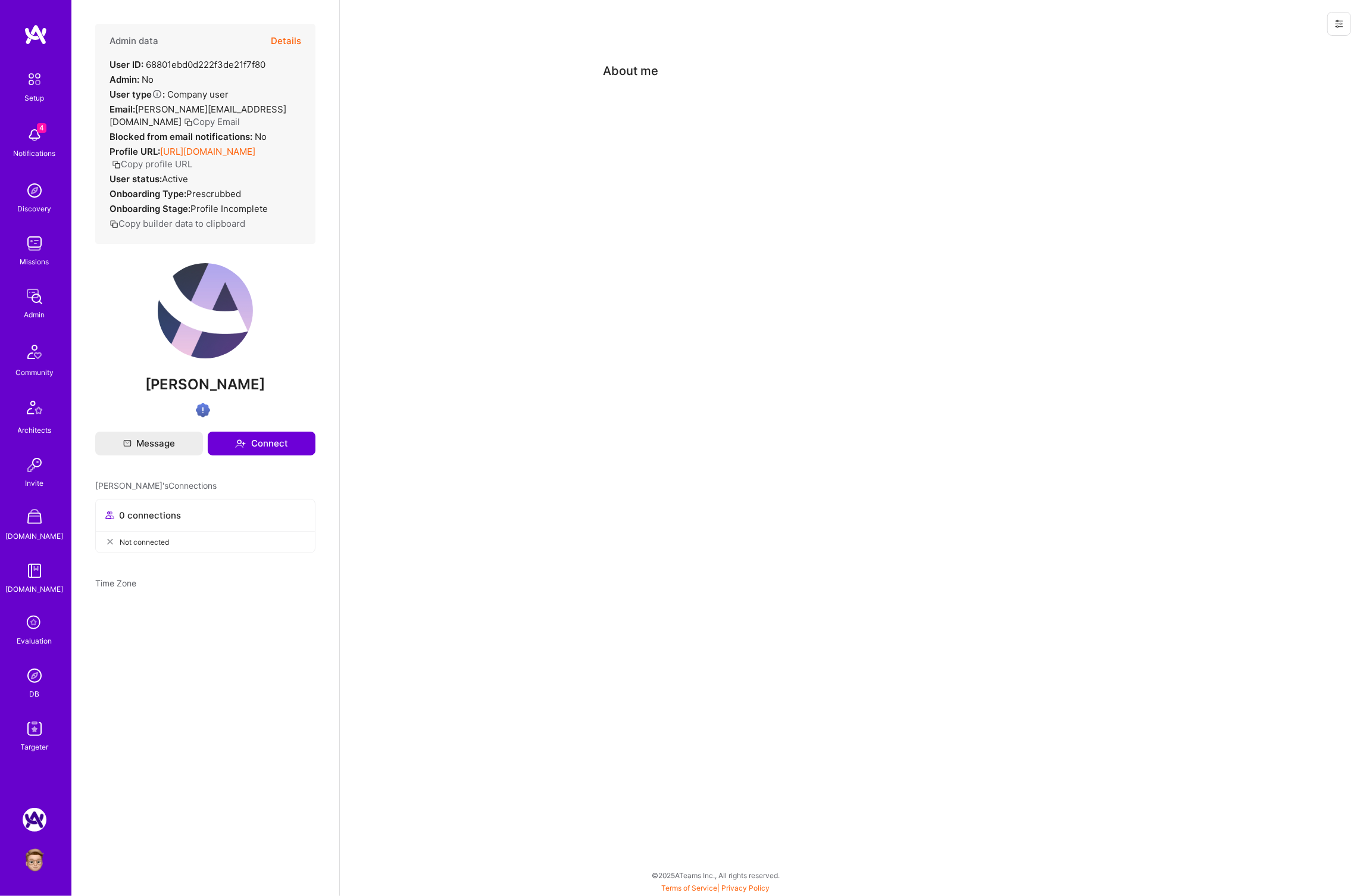
click at [671, 199] on div "About me" at bounding box center [850, 448] width 1021 height 896
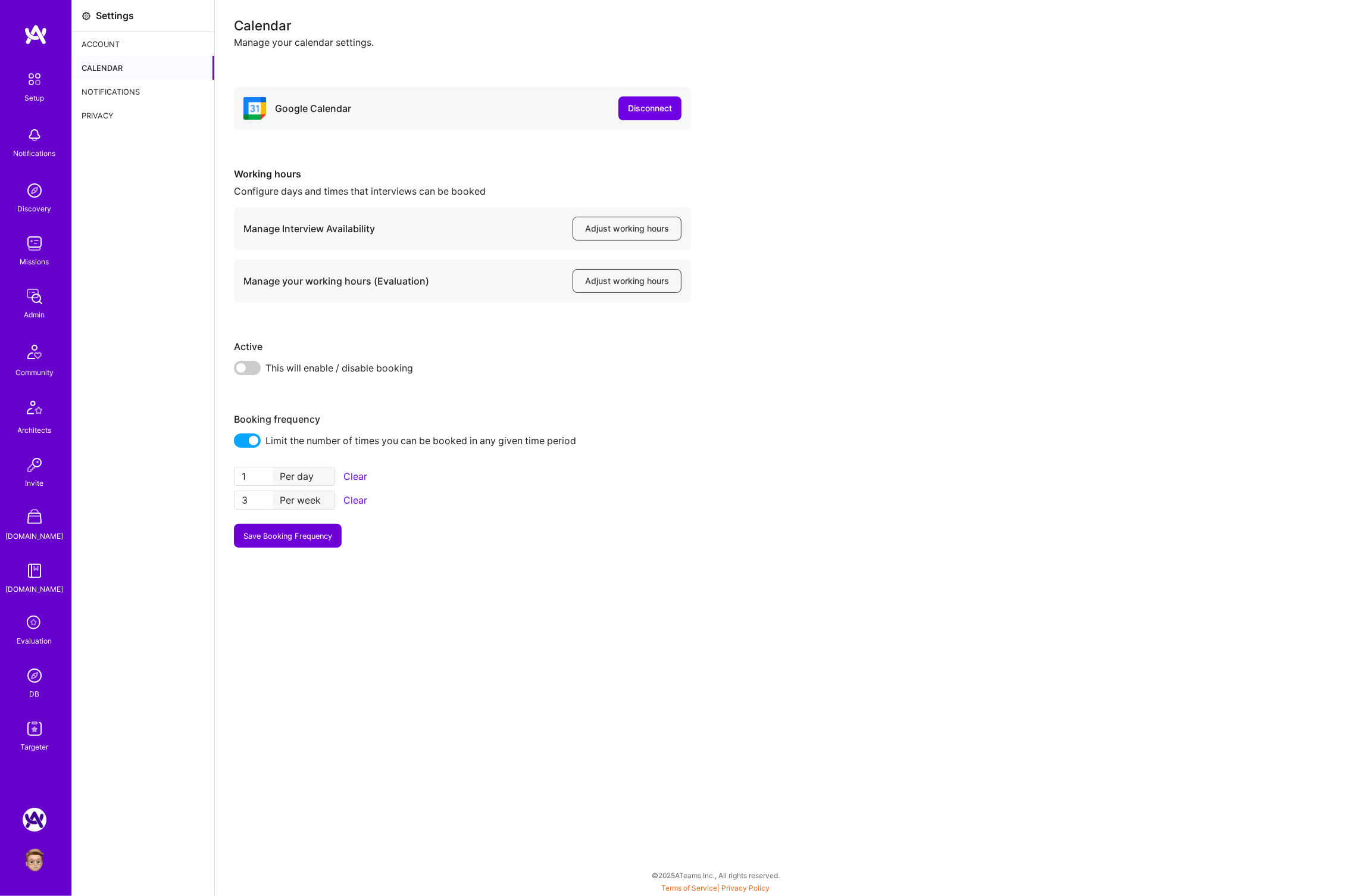
click at [52, 149] on div "Notifications" at bounding box center [35, 153] width 42 height 12
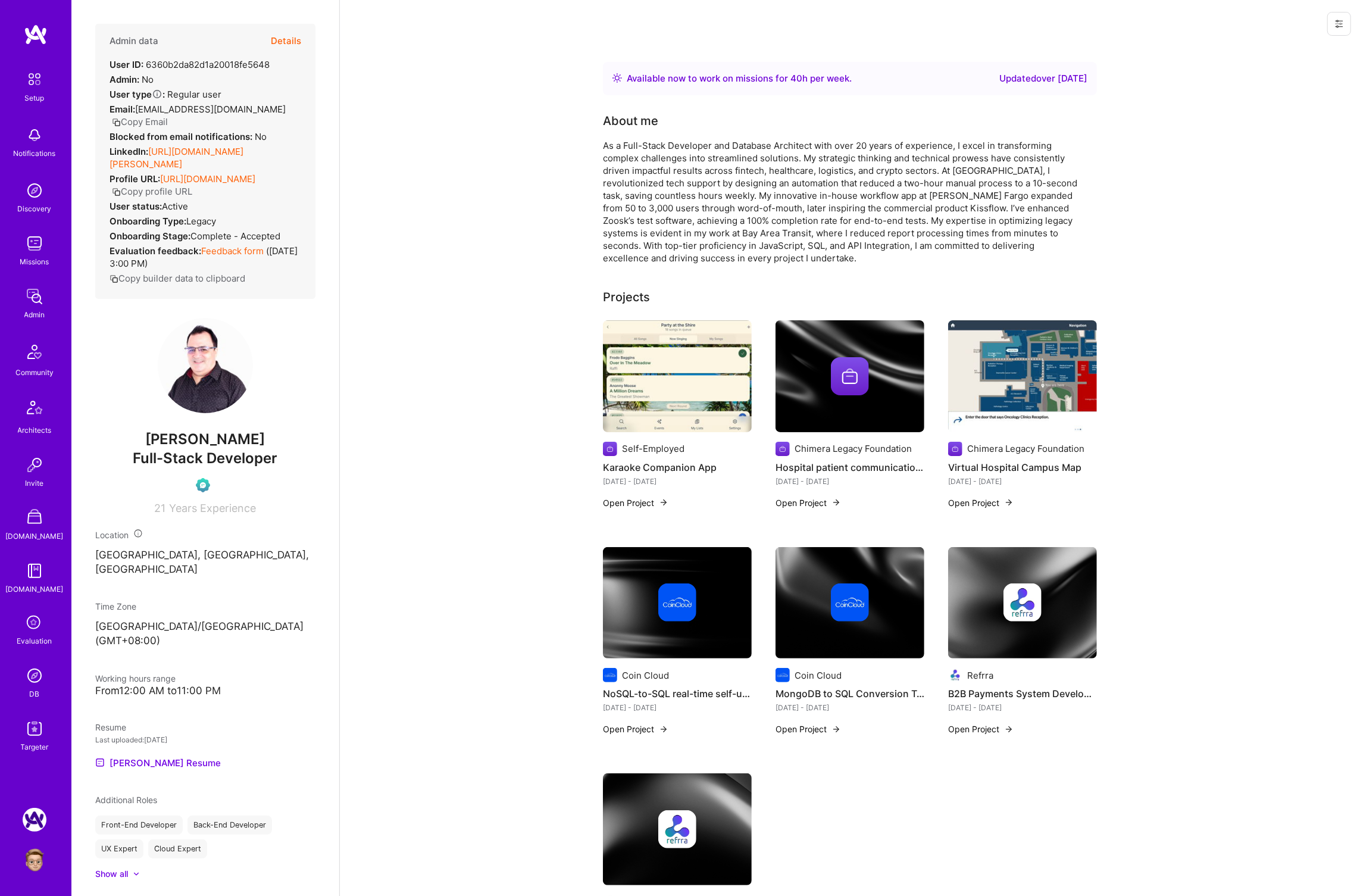
click at [295, 41] on button "Details" at bounding box center [286, 41] width 30 height 34
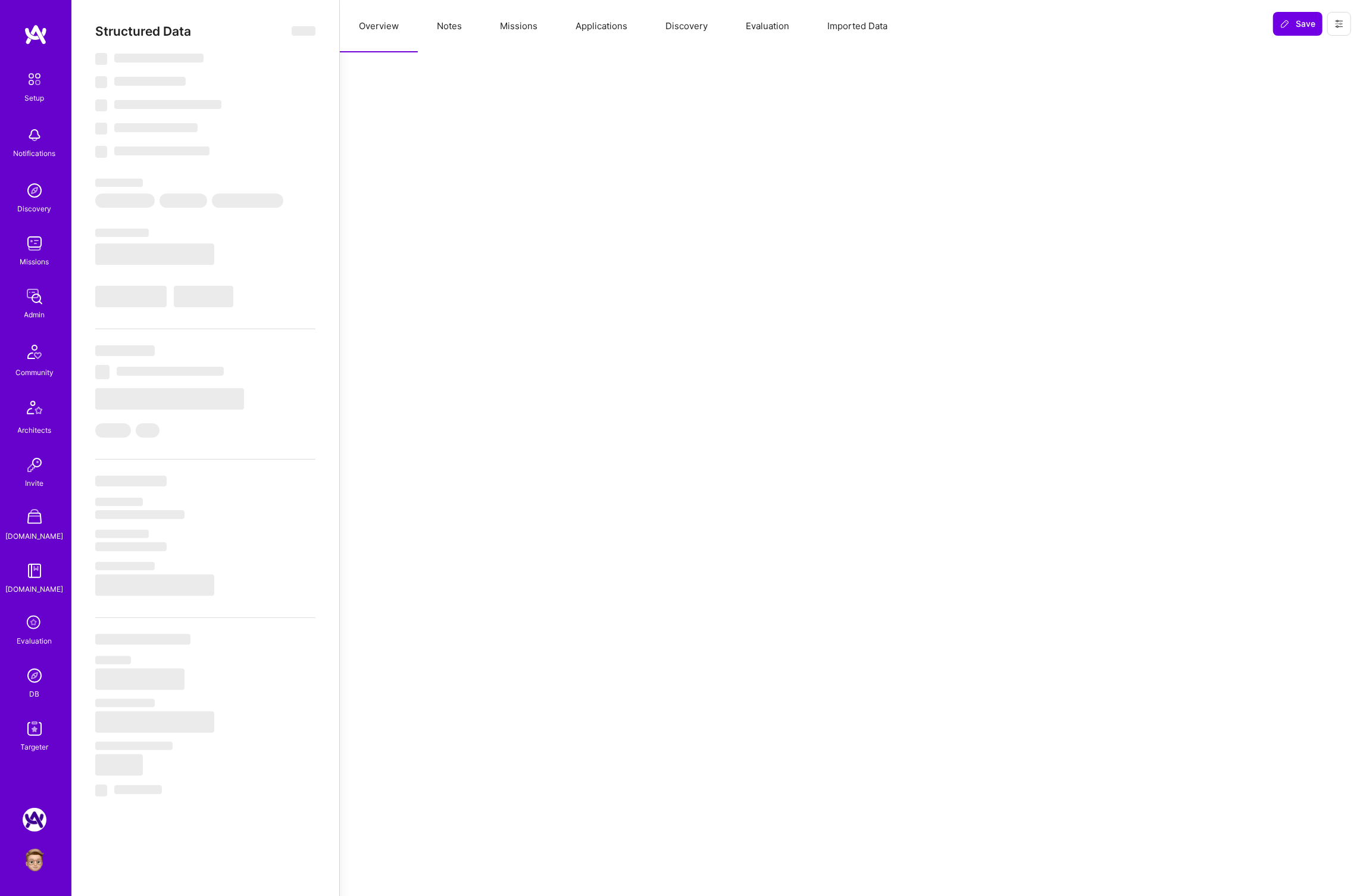
select select "Right Now"
select select "Unknown"
select select "US"
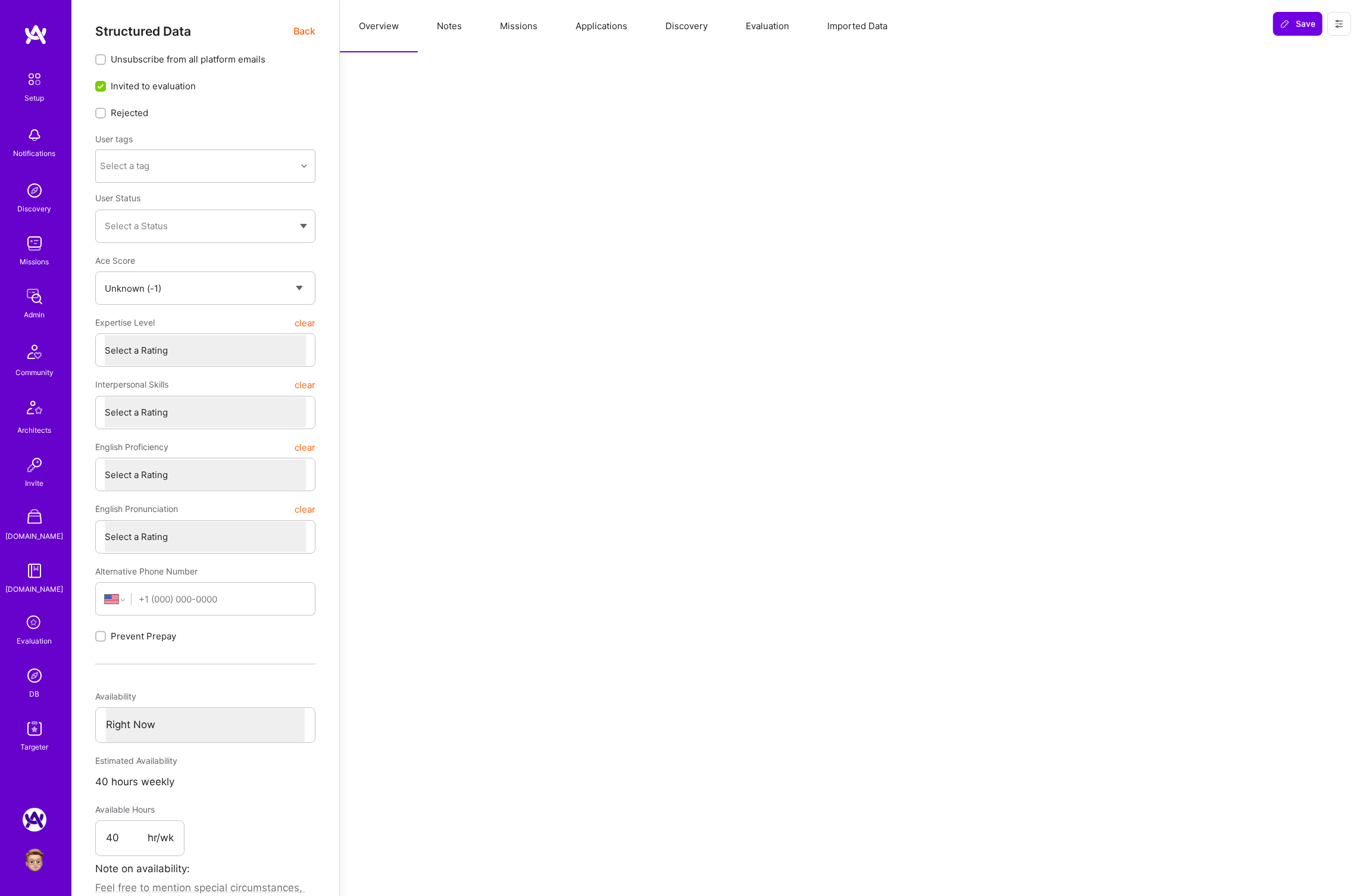
click at [774, 17] on button "Evaluation" at bounding box center [767, 26] width 81 height 52
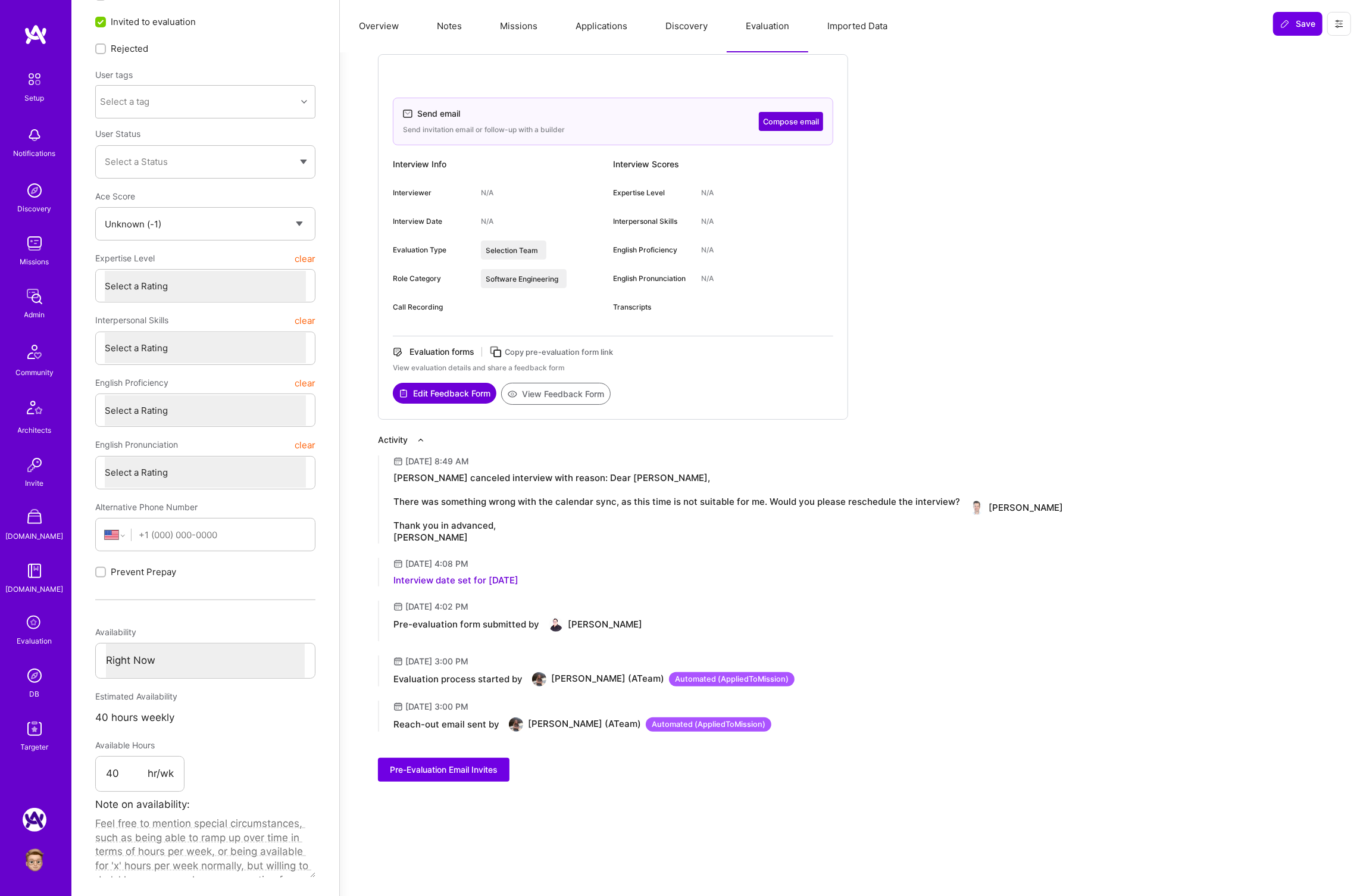
scroll to position [84, 0]
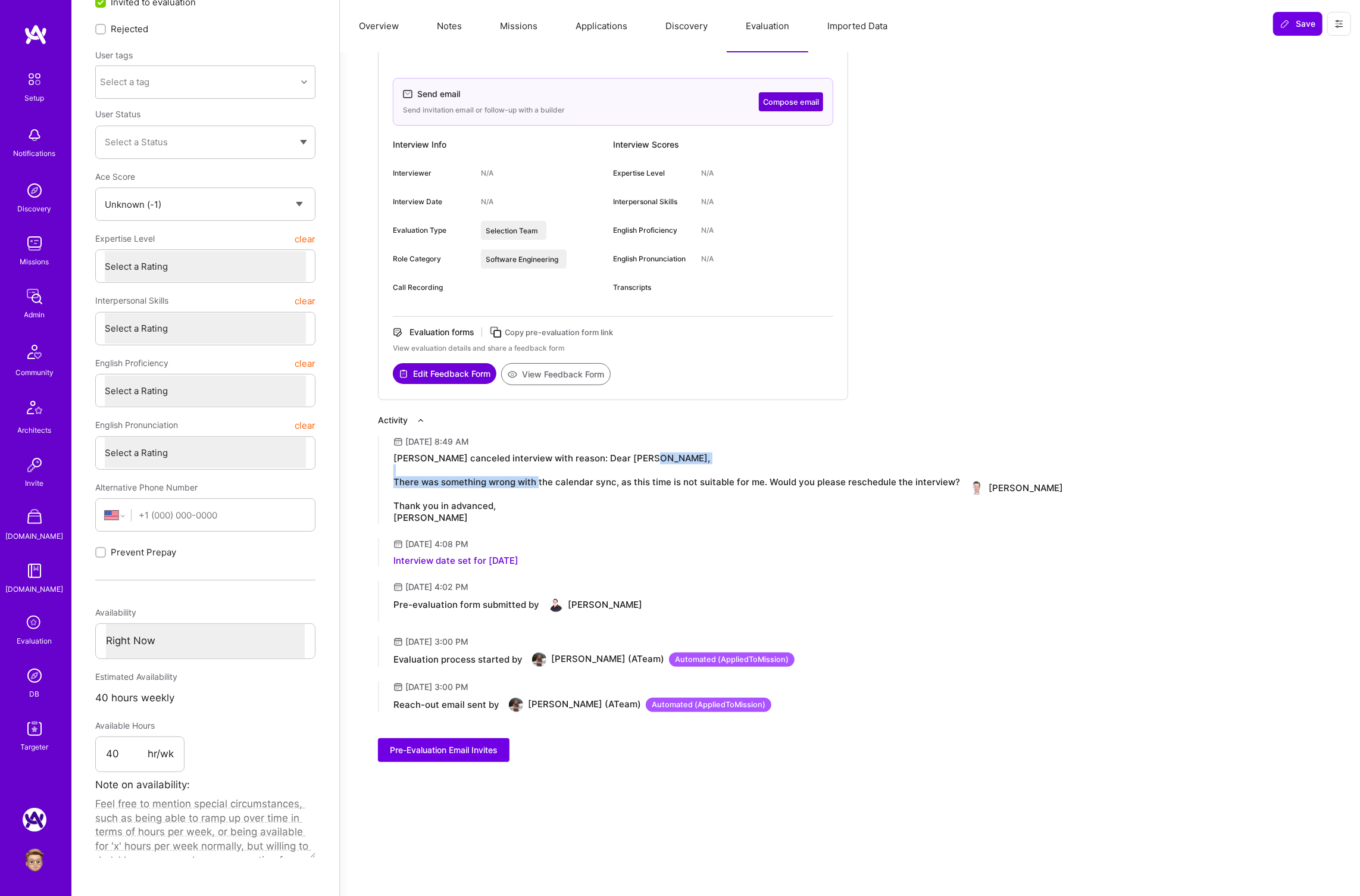
drag, startPoint x: 445, startPoint y: 475, endPoint x: 603, endPoint y: 484, distance: 158.3
click at [603, 484] on div "Vetter canceled interview with reason: Dear Craig, There was something wrong wi…" at bounding box center [677, 487] width 567 height 71
click at [488, 517] on div "Vetter canceled interview with reason: Dear Craig, There was something wrong wi…" at bounding box center [677, 487] width 567 height 71
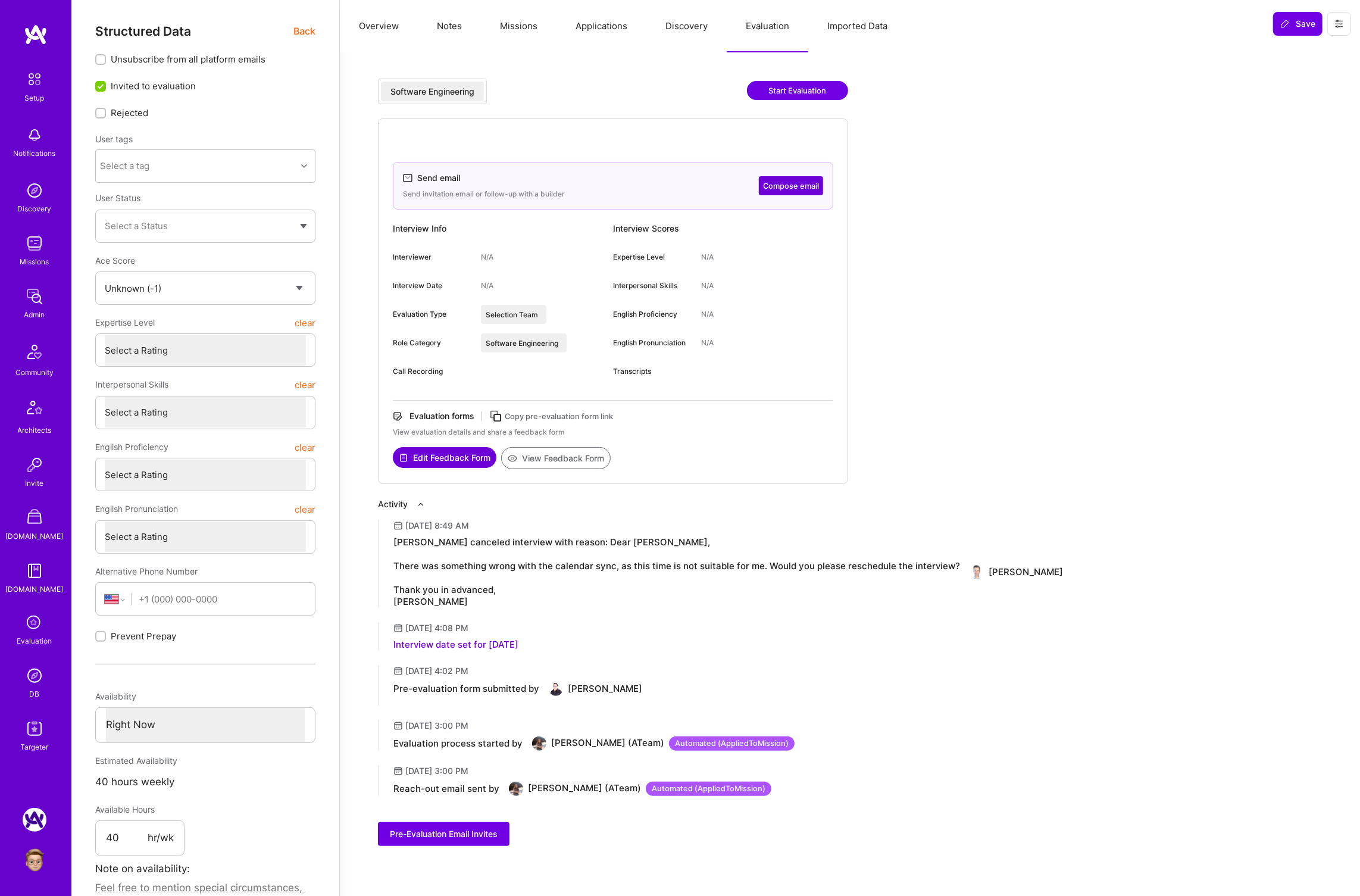
click at [308, 27] on span "Back" at bounding box center [304, 30] width 22 height 15
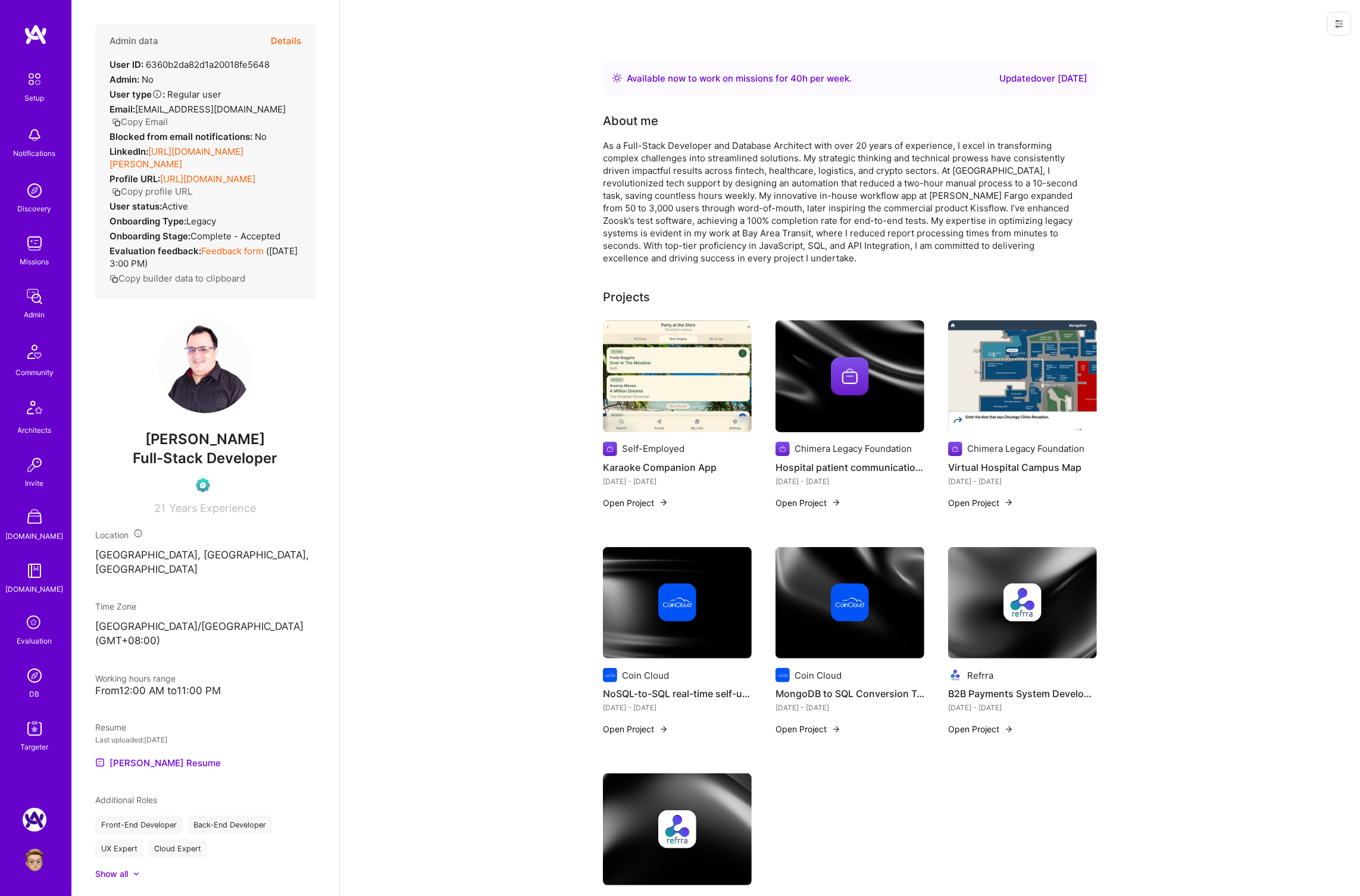
click at [1338, 23] on icon at bounding box center [1339, 24] width 7 height 2
click at [1308, 49] on button "Login as Craig" at bounding box center [1288, 51] width 126 height 30
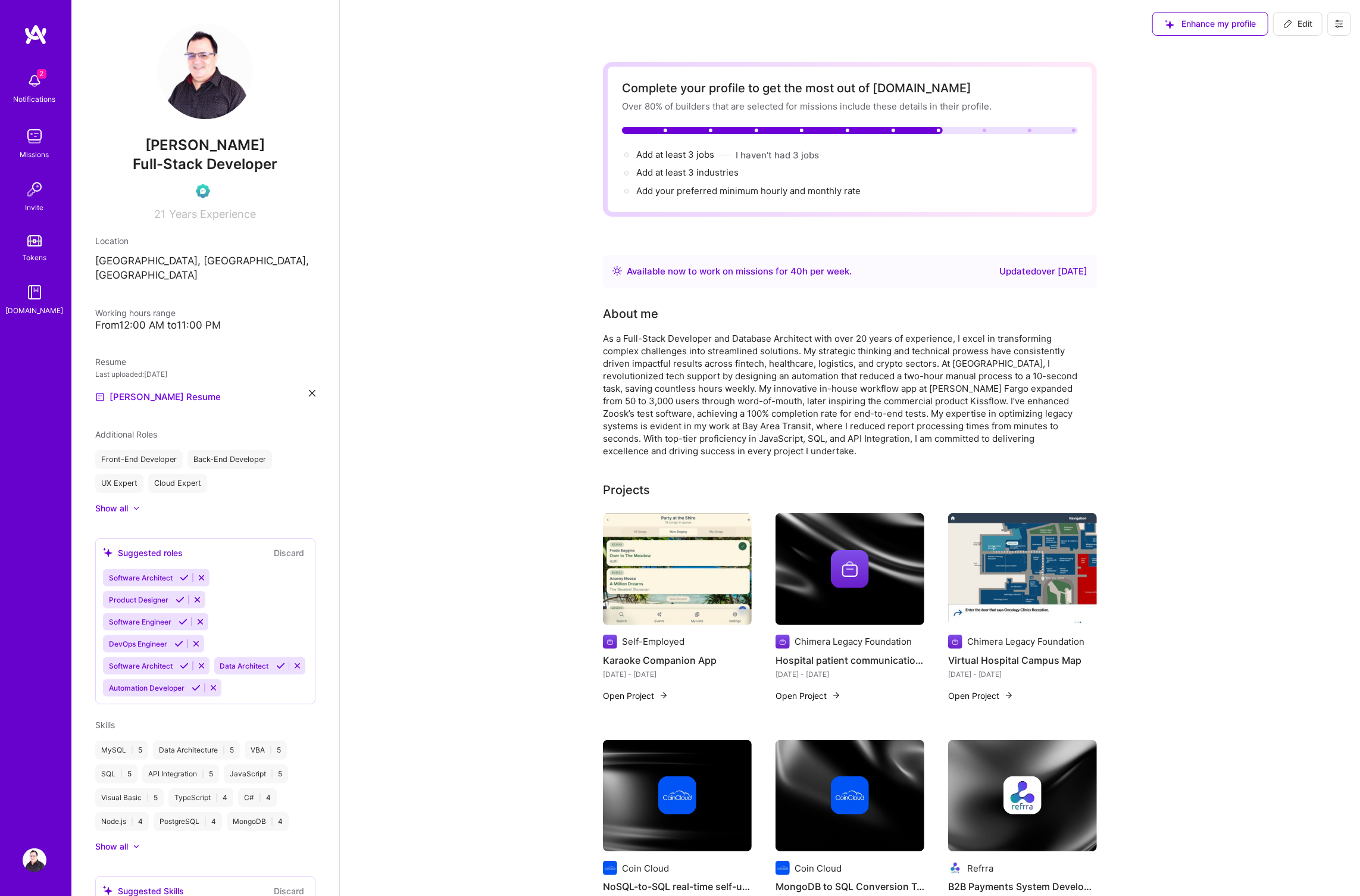
click at [41, 87] on img at bounding box center [34, 80] width 23 height 23
